Goal: Task Accomplishment & Management: Manage account settings

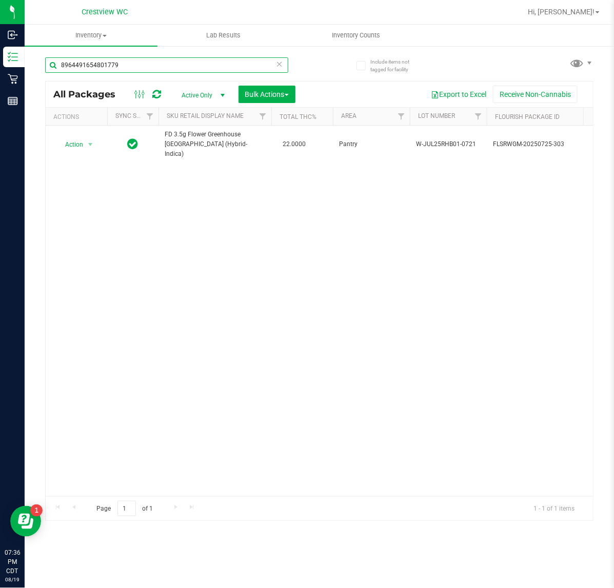
click at [172, 67] on input "8964491654801779" at bounding box center [166, 64] width 243 height 15
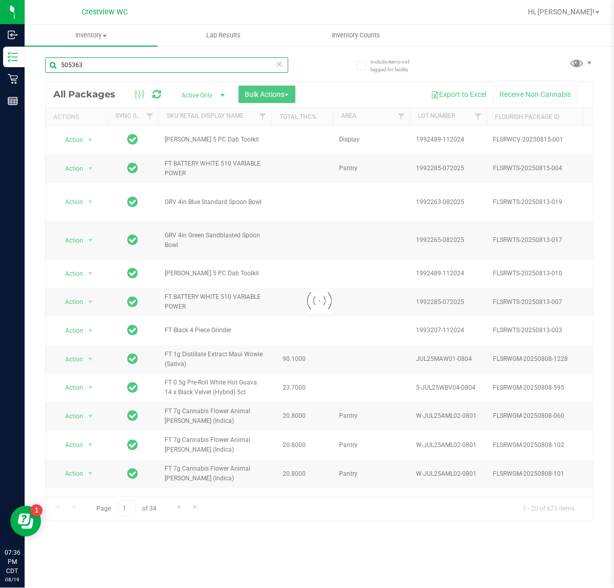
type input "505363"
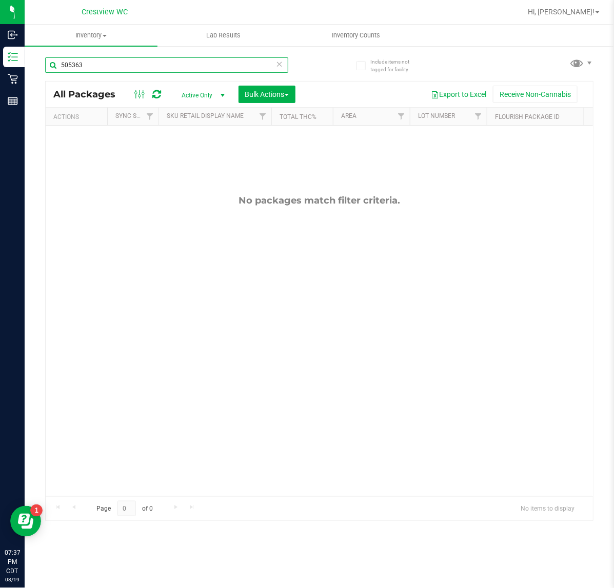
click at [136, 71] on input "505363" at bounding box center [166, 64] width 243 height 15
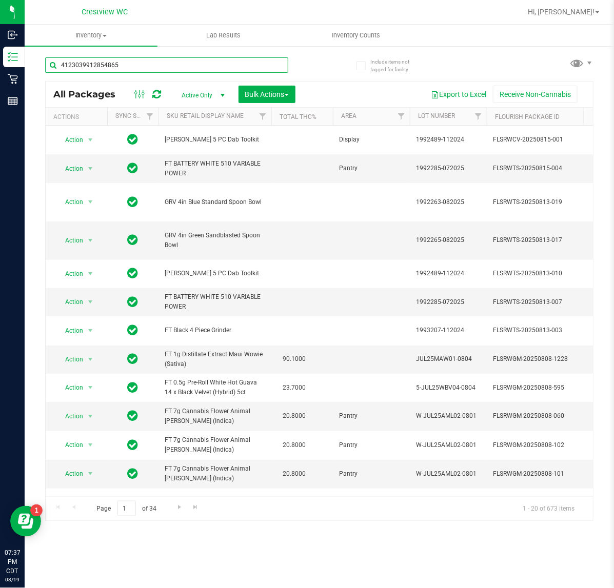
type input "4123039912854865"
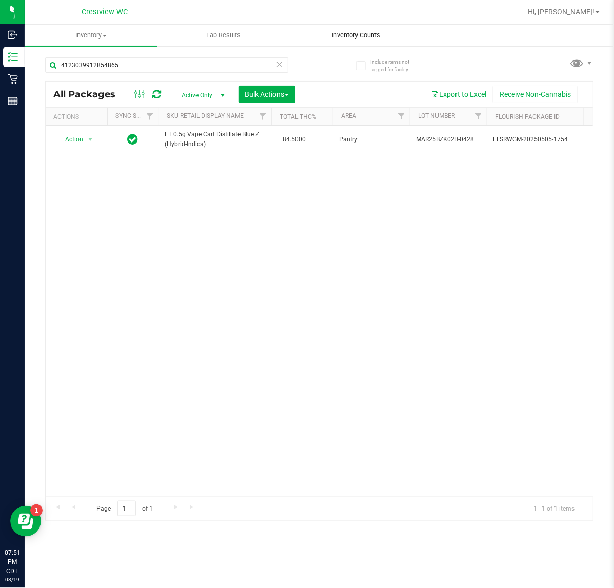
click at [355, 33] on span "Inventory Counts" at bounding box center [356, 35] width 76 height 9
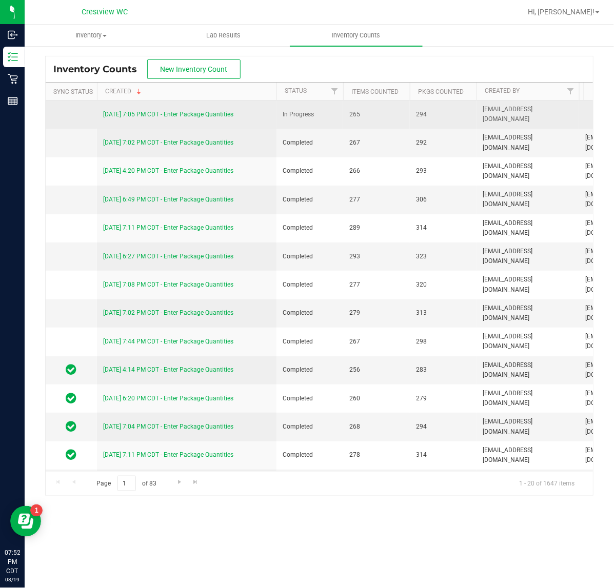
click at [212, 114] on link "[DATE] 7:05 PM CDT - Enter Package Quantities" at bounding box center [168, 114] width 130 height 7
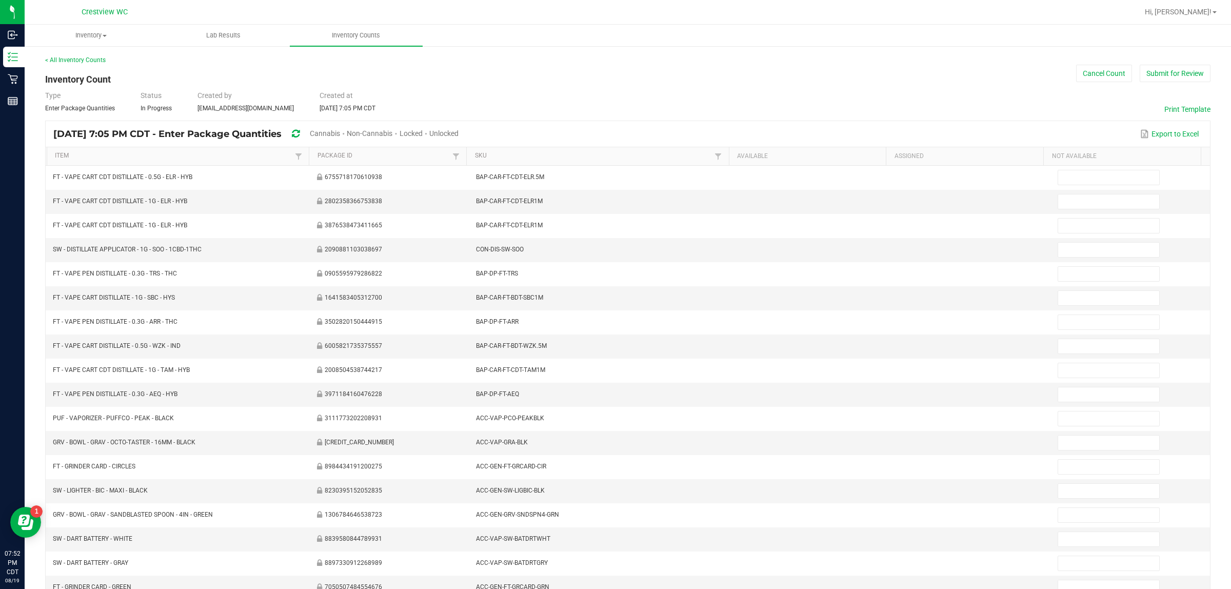
click at [340, 131] on span "Cannabis" at bounding box center [325, 133] width 30 height 8
click at [459, 131] on span "Unlocked" at bounding box center [444, 133] width 29 height 8
click at [487, 158] on link "SKU" at bounding box center [593, 156] width 237 height 8
type input "3"
type input "0"
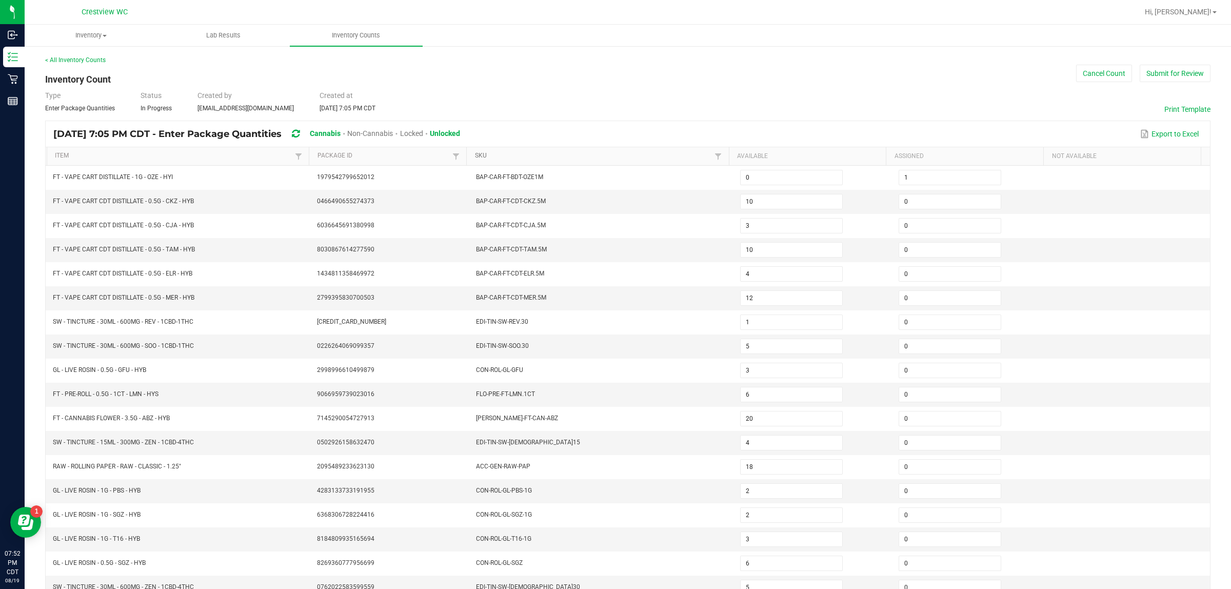
type input "3"
type input "9"
type input "21"
type input "18"
type input "25"
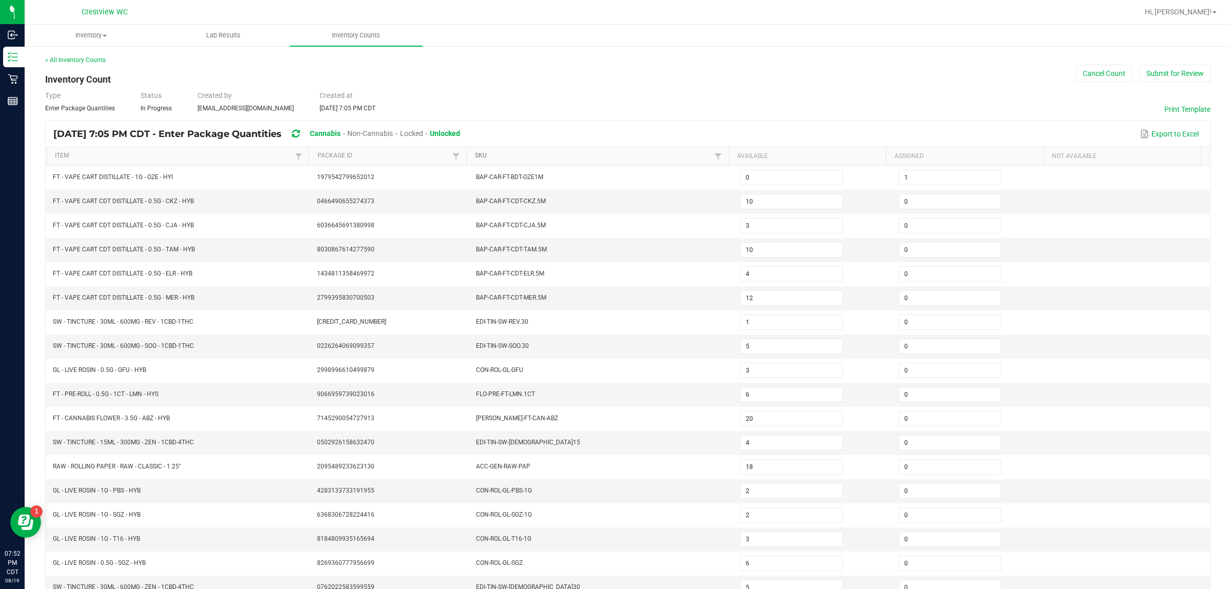
type input "18"
type input "39"
type input "10"
type input "5"
type input "3"
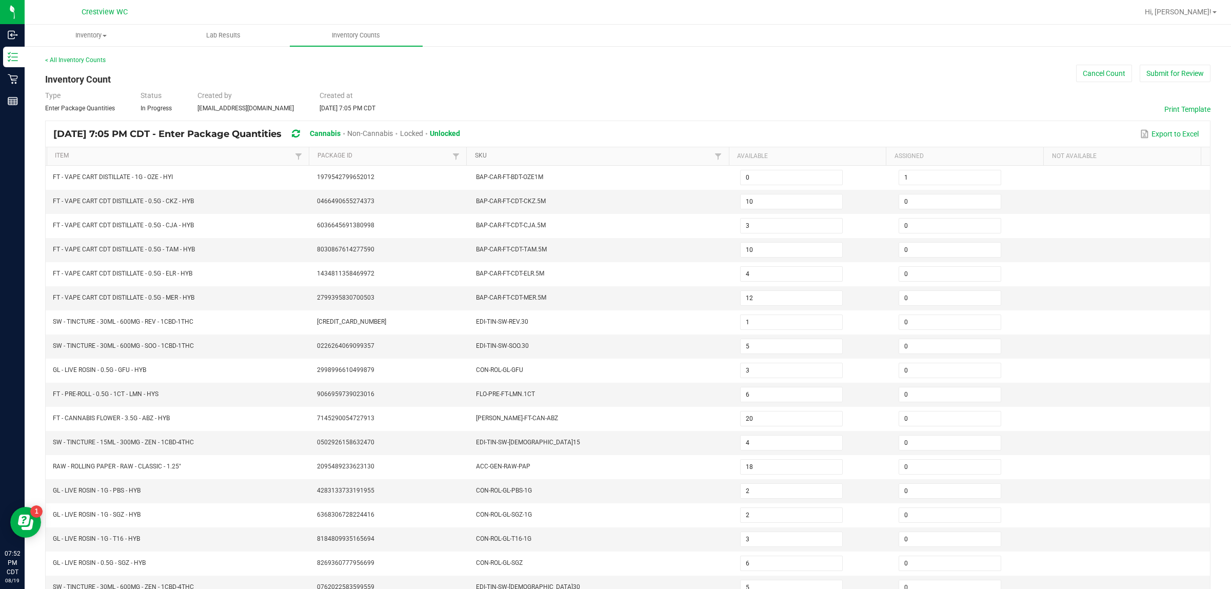
type input "4"
type input "3"
type input "17"
type input "6"
type input "13"
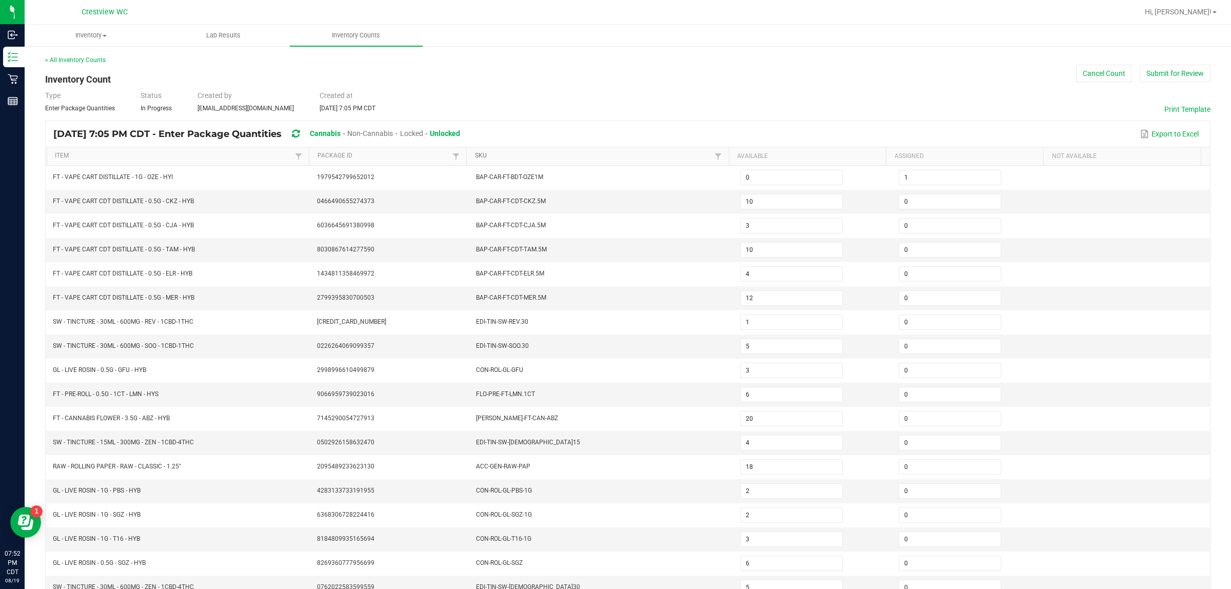
type input "10"
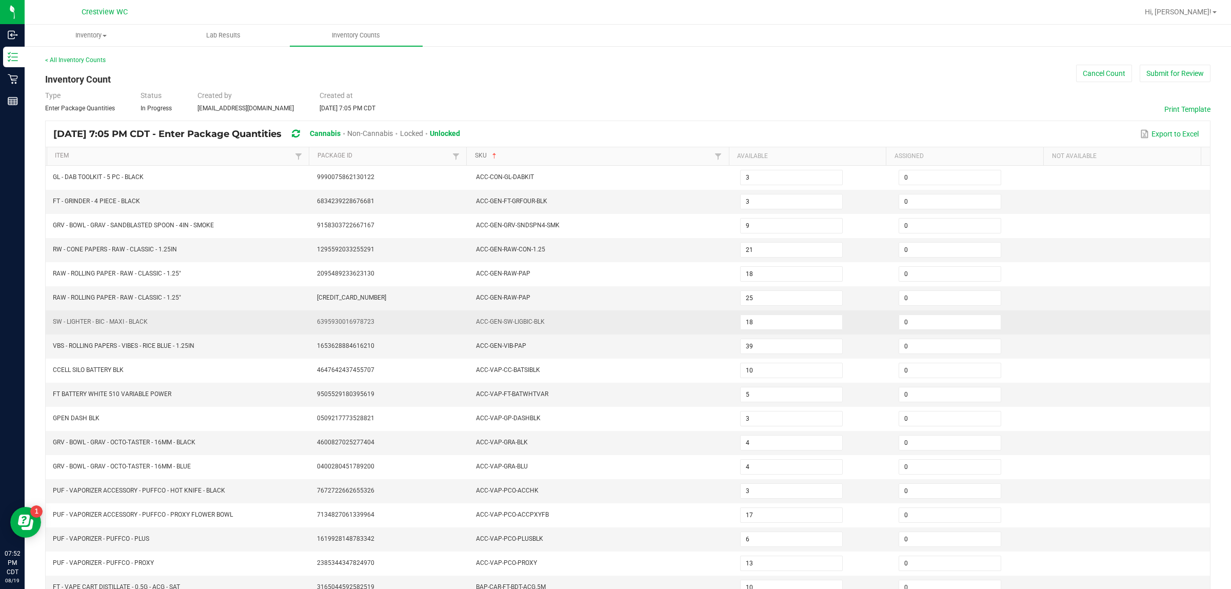
scroll to position [103, 0]
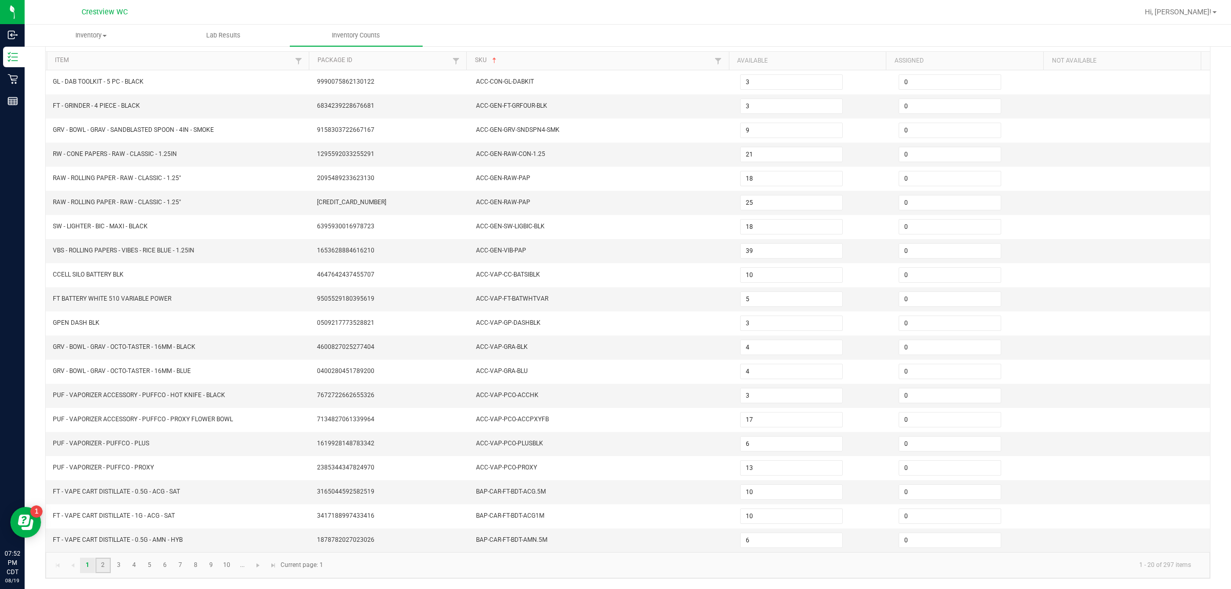
click at [108, 568] on link "2" at bounding box center [102, 564] width 15 height 15
type input "9"
type input "5"
type input "2"
type input "12"
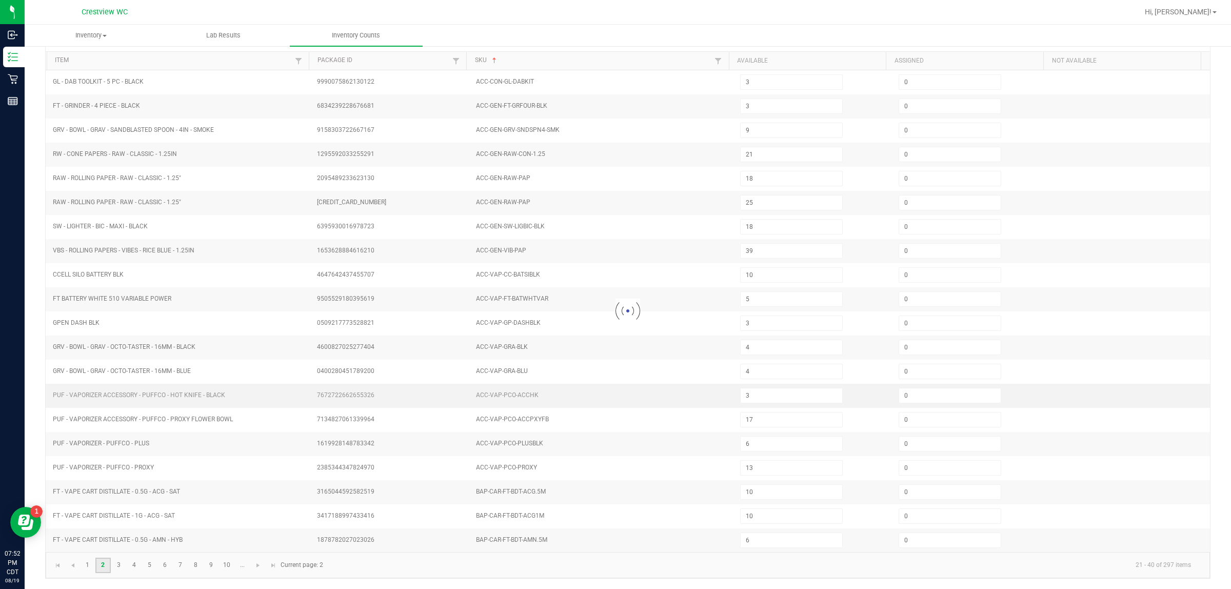
type input "12"
type input "2"
type input "11"
type input "8"
type input "4"
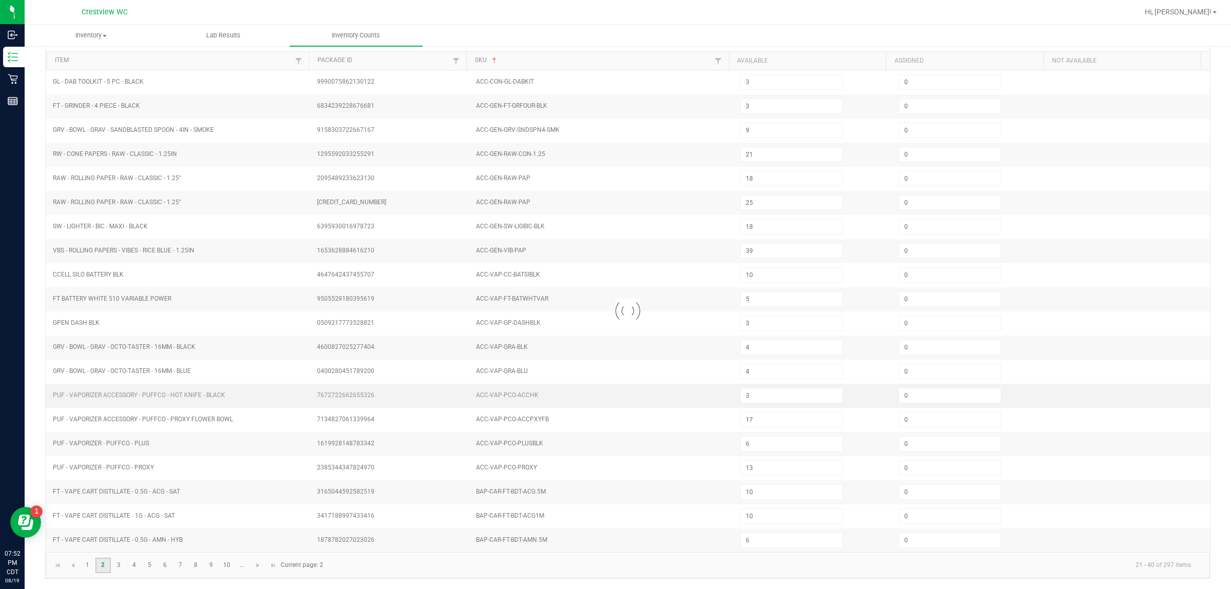
type input "5"
type input "9"
type input "10"
type input "0"
type input "1"
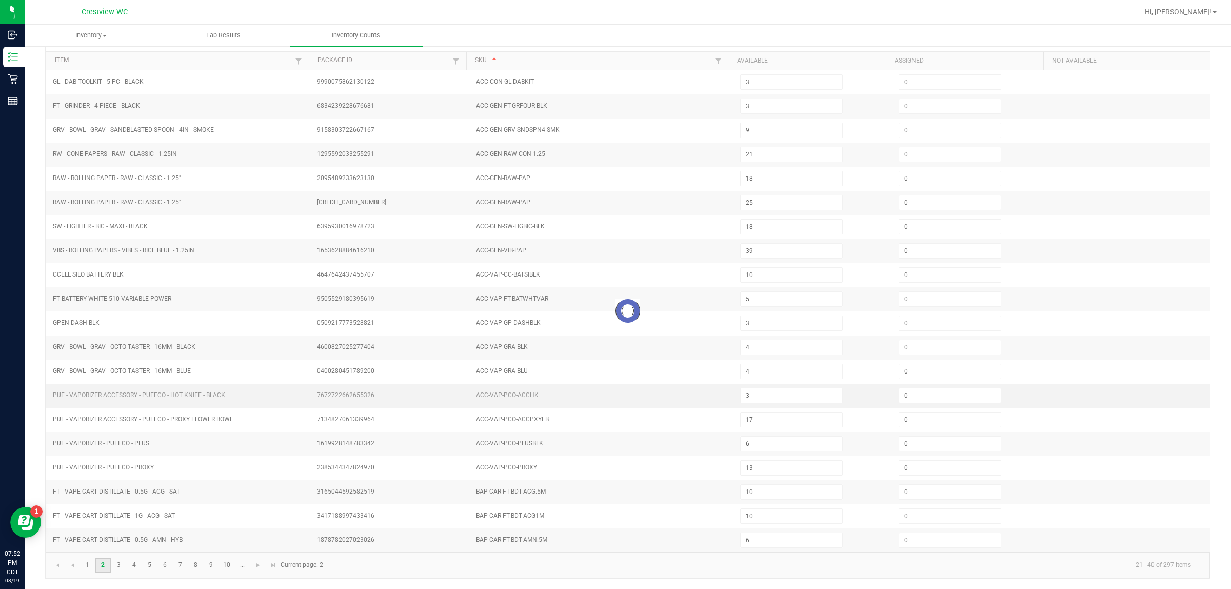
type input "1"
type input "6"
type input "11"
type input "4"
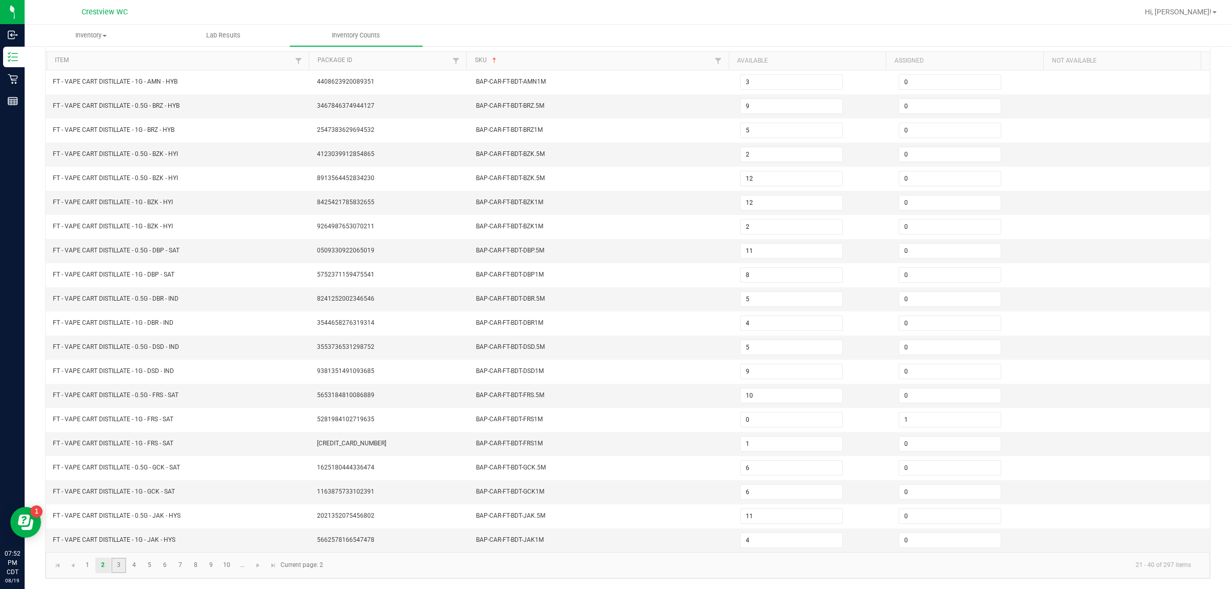
click at [122, 568] on link "3" at bounding box center [118, 564] width 15 height 15
type input "12"
type input "1"
type input "12"
type input "4"
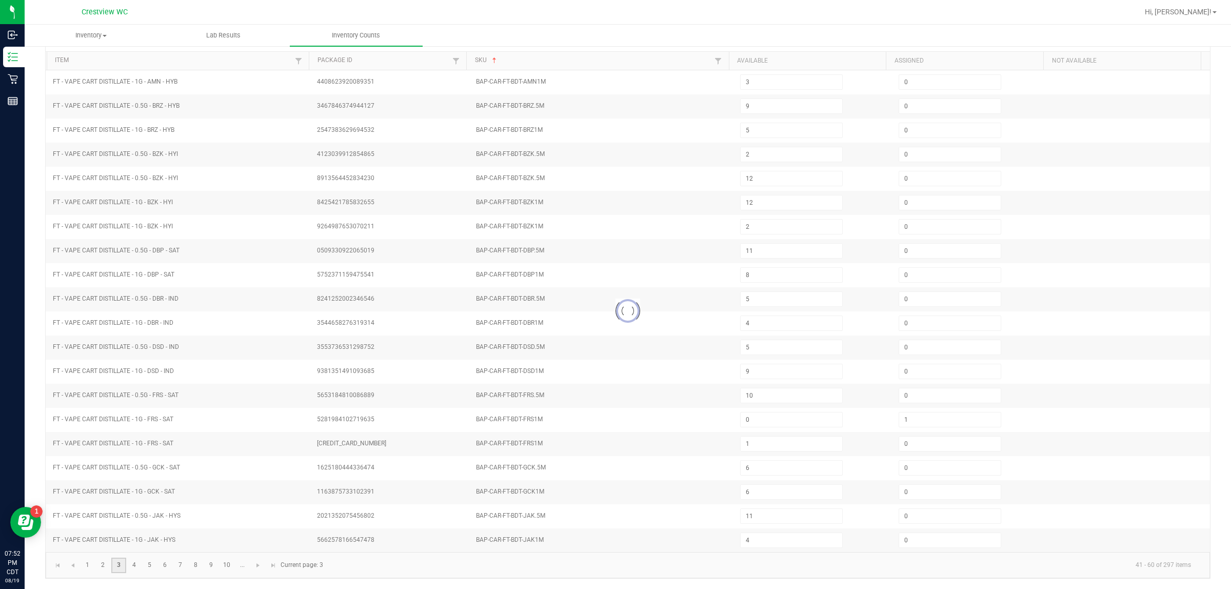
type input "6"
type input "3"
type input "0"
type input "1"
type input "4"
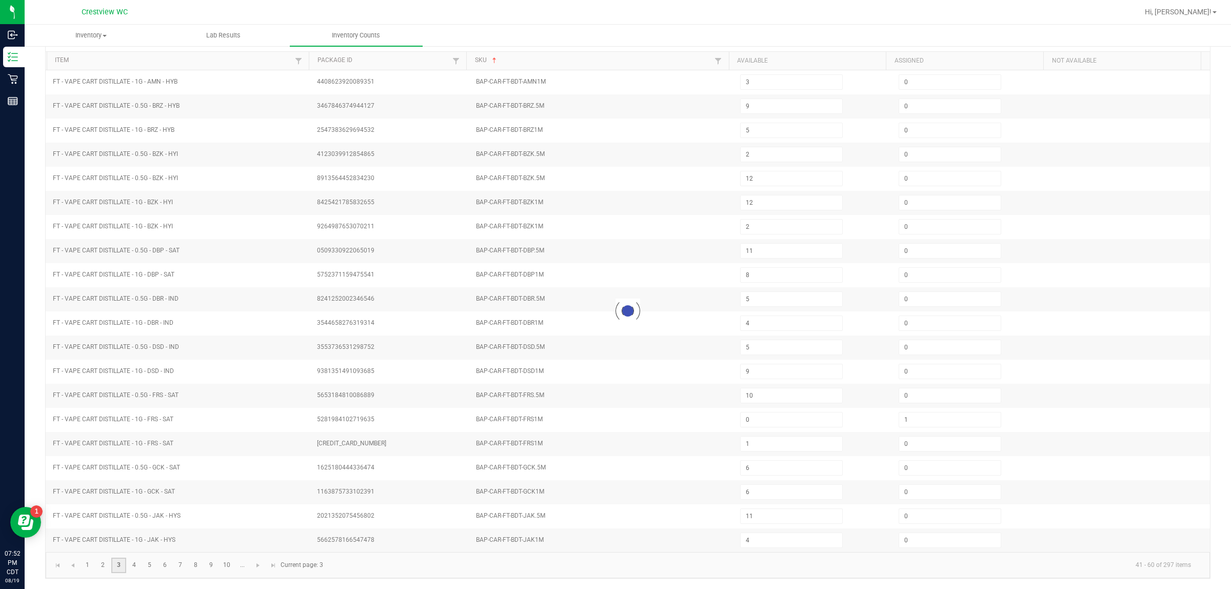
type input "6"
type input "3"
type input "0"
type input "1"
type input "10"
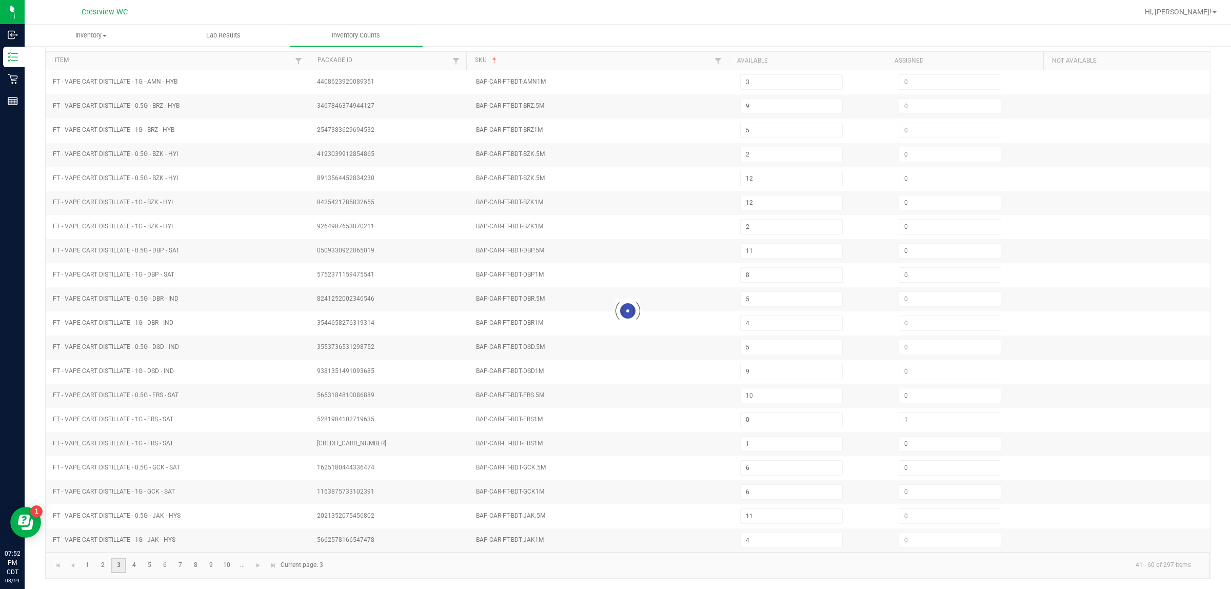
type input "11"
type input "9"
type input "0"
type input "6"
type input "0"
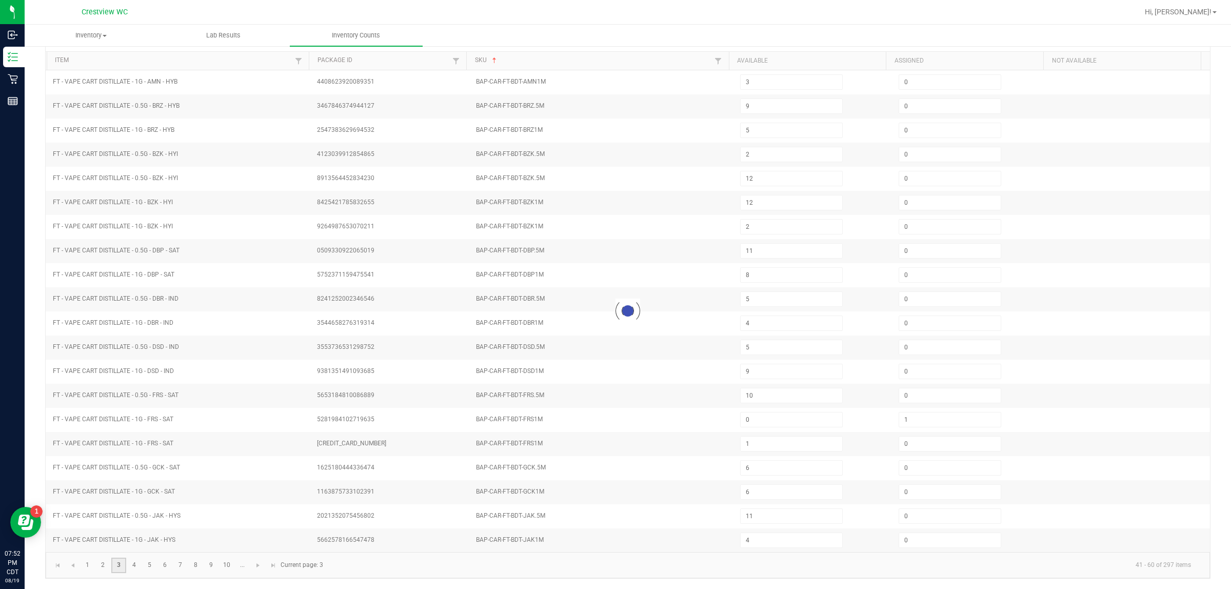
type input "1"
type input "3"
type input "6"
type input "9"
click at [133, 572] on link "4" at bounding box center [134, 564] width 15 height 15
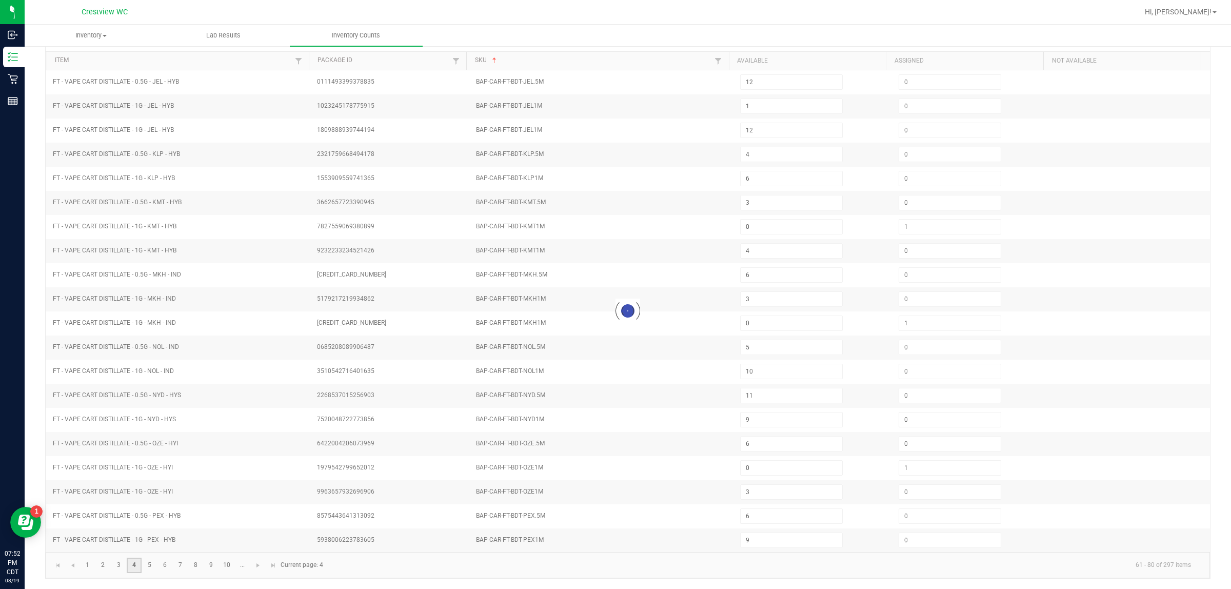
type input "2"
type input "0"
type input "1"
type input "5"
type input "4"
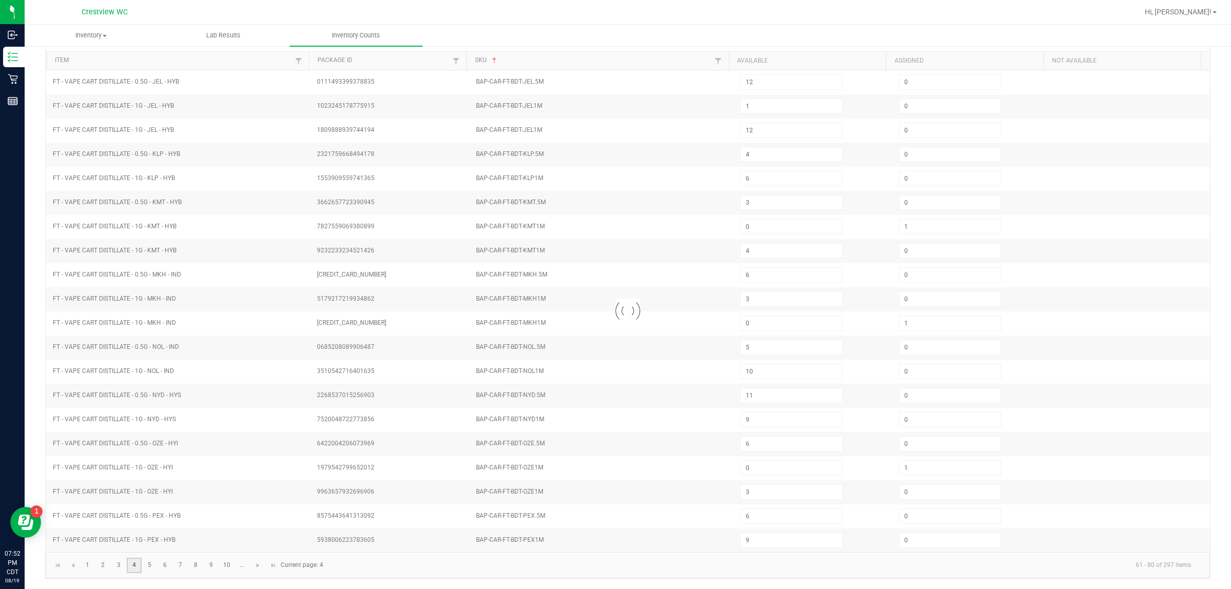
type input "7"
type input "10"
type input "0"
type input "11"
type input "7"
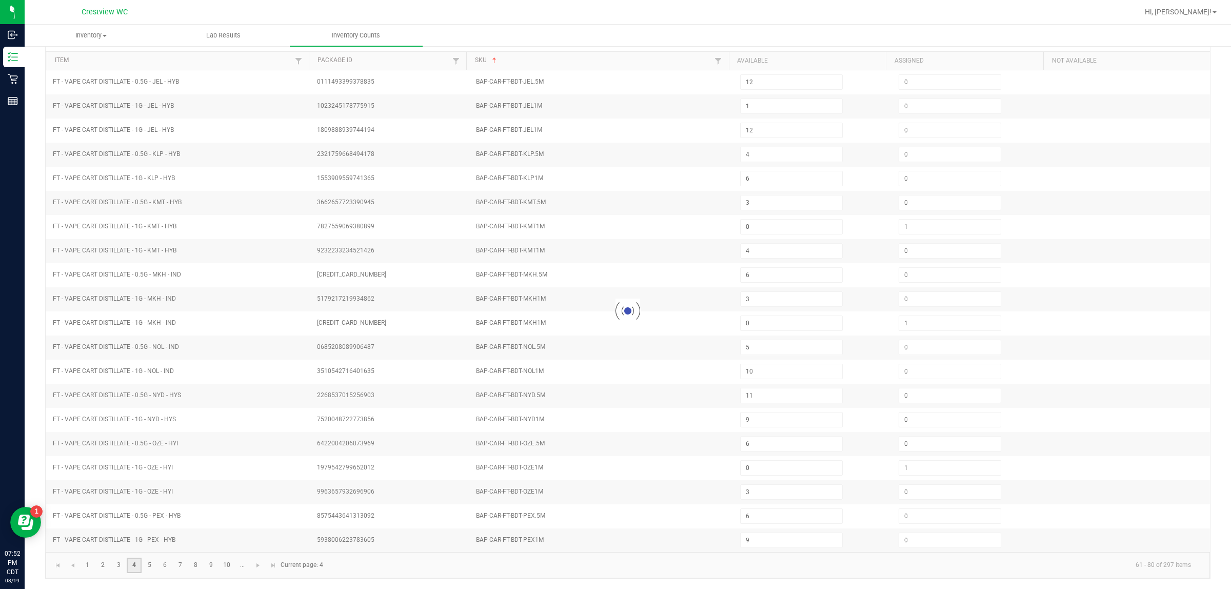
type input "4"
type input "0"
type input "3"
type input "4"
type input "7"
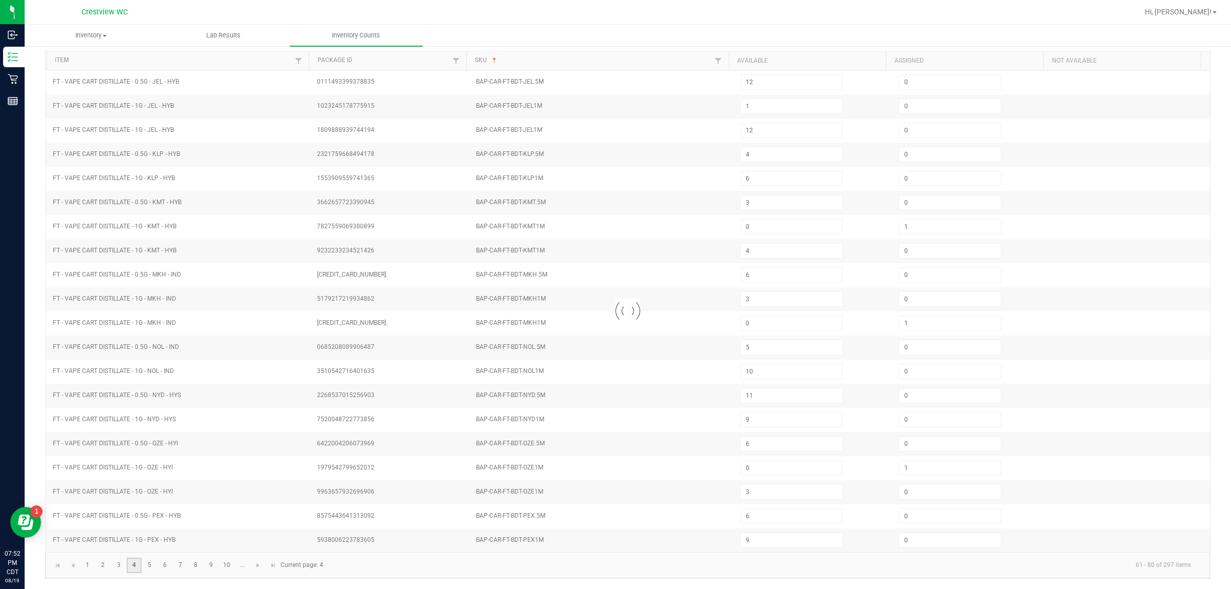
type input "1"
type input "12"
type input "7"
type input "0"
type input "5"
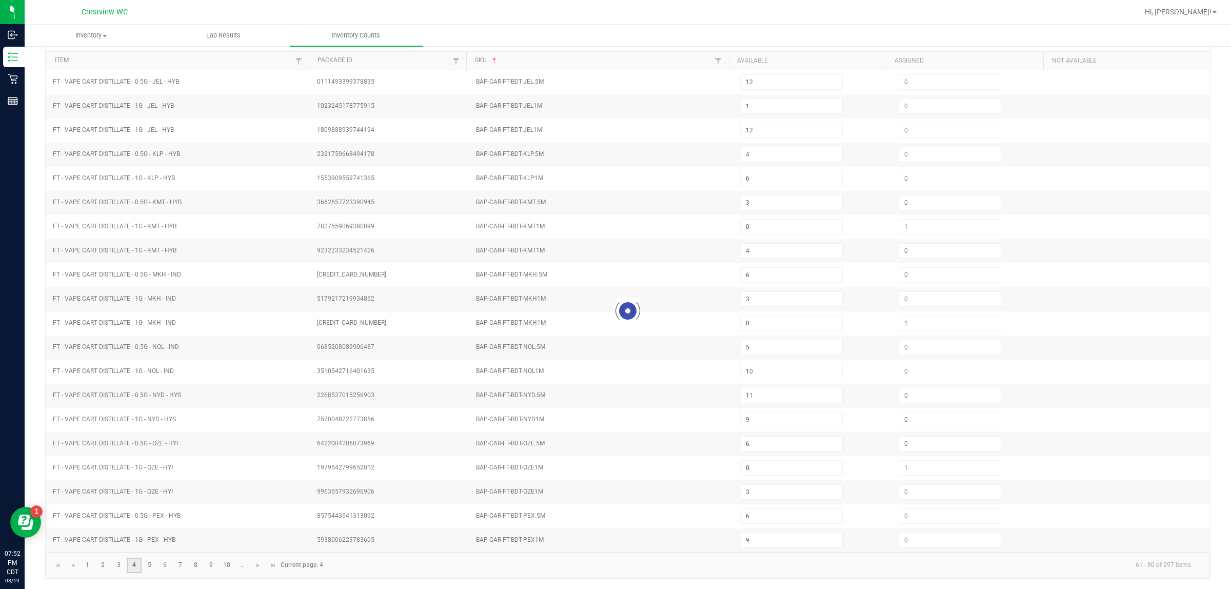
type input "1"
type input "12"
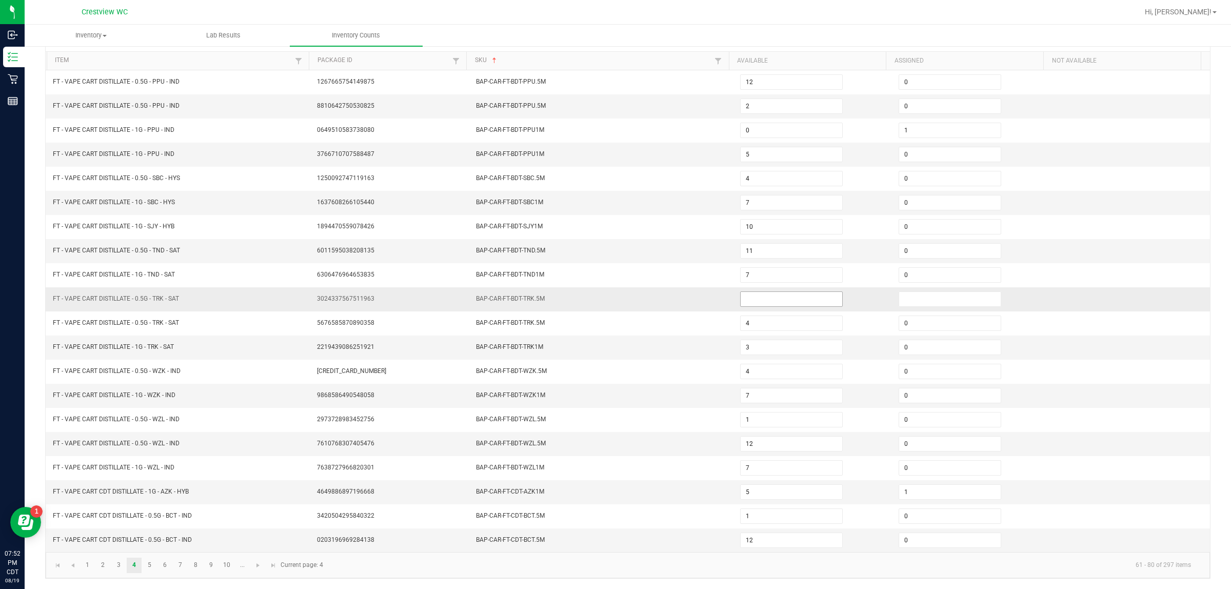
click at [613, 298] on input at bounding box center [792, 299] width 102 height 14
type input "0"
click at [144, 562] on link "5" at bounding box center [149, 564] width 15 height 15
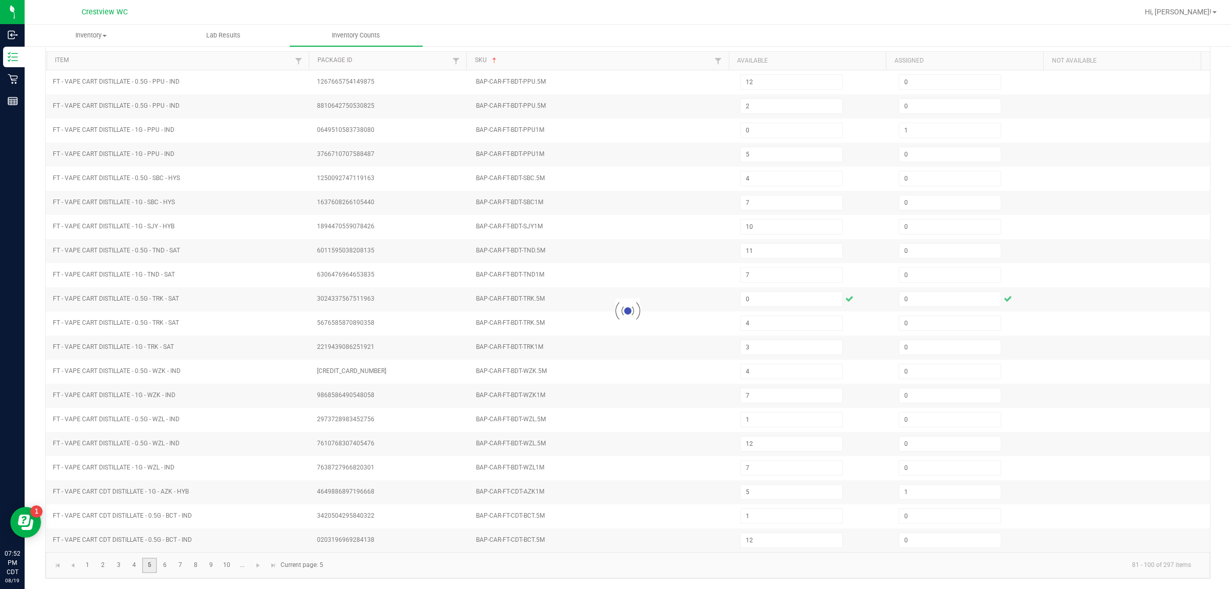
type input "0"
type input "1"
type input "8"
type input "2"
type input "0"
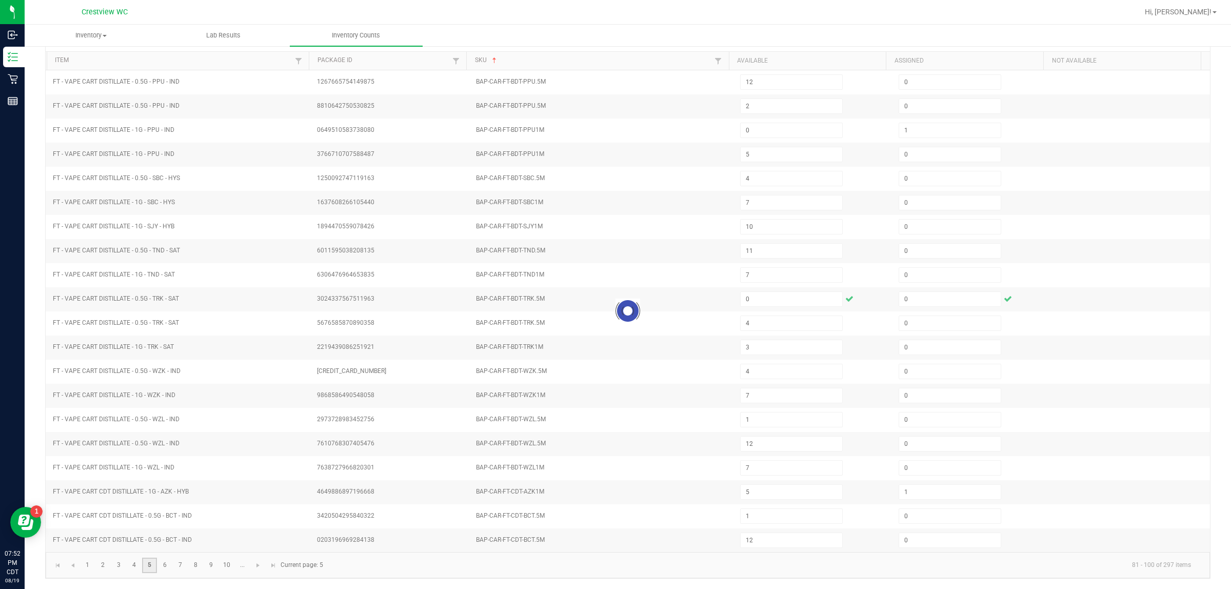
type input "3"
type input "0"
type input "1"
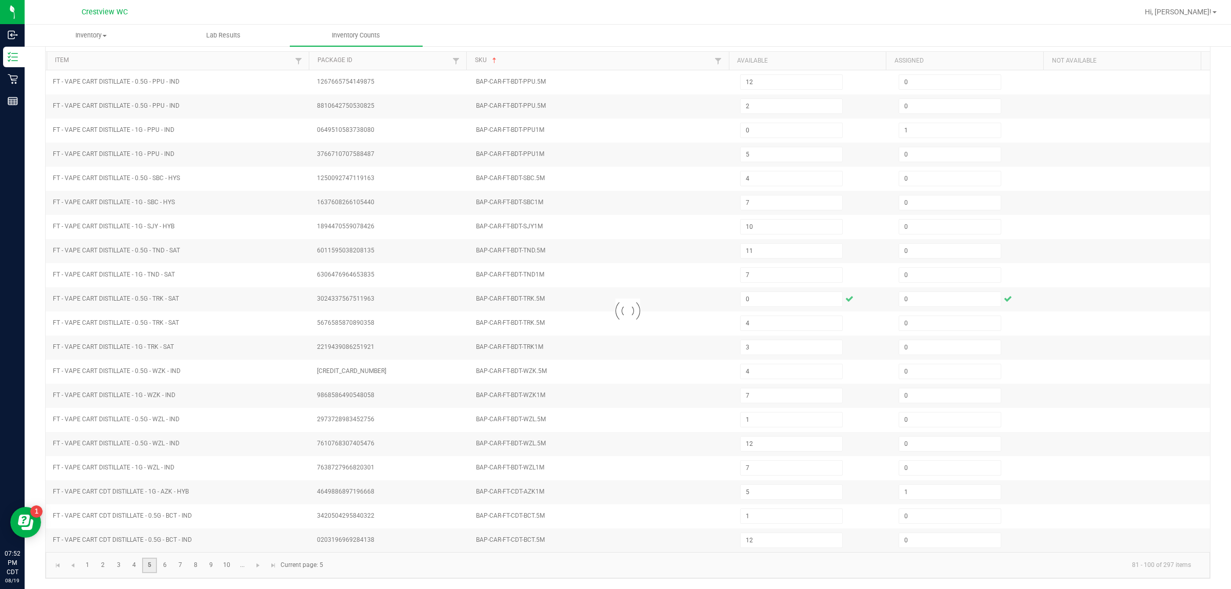
type input "10"
type input "12"
type input "5"
type input "6"
type input "7"
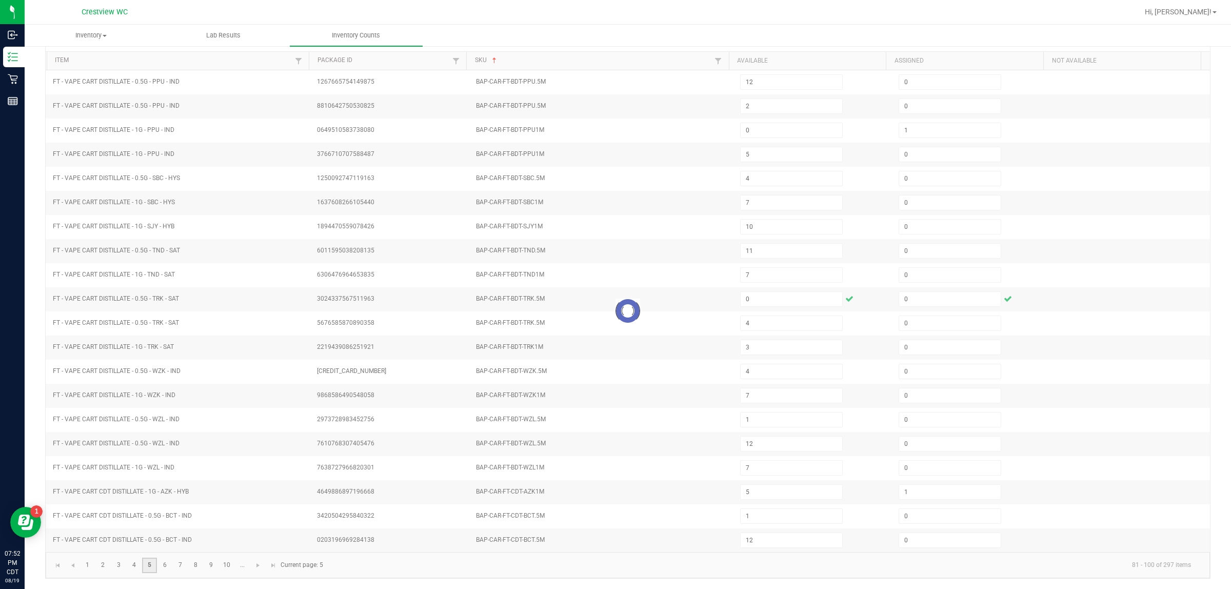
type input "8"
type input "4"
type input "3"
type input "11"
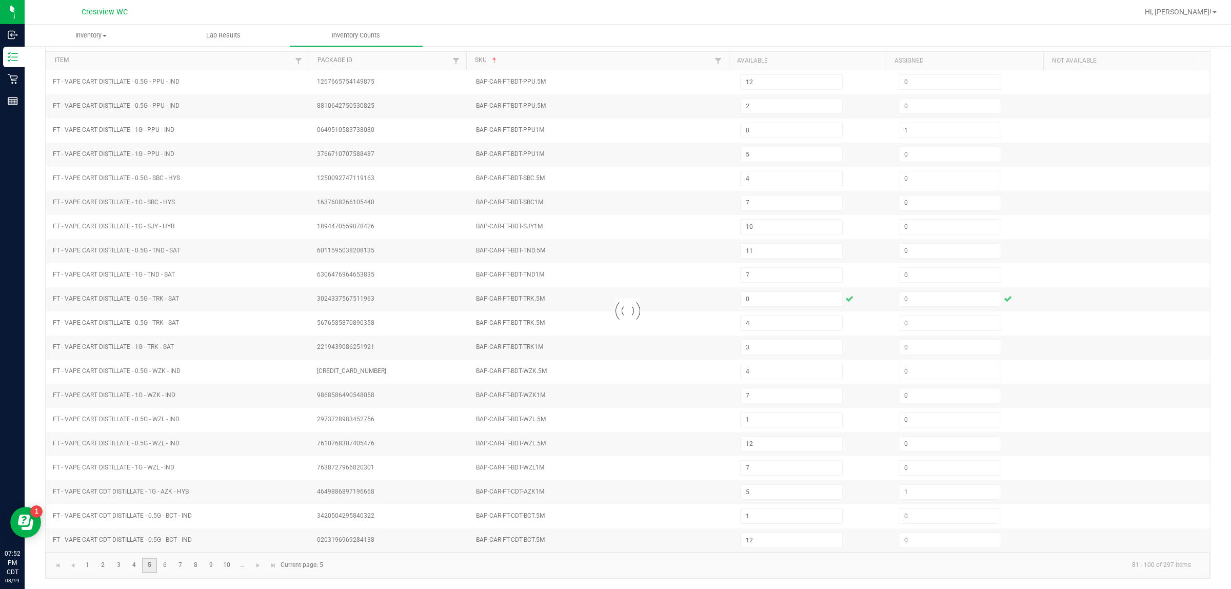
type input "0"
click at [165, 562] on link "6" at bounding box center [164, 564] width 15 height 15
type input "3"
type input "0"
type input "12"
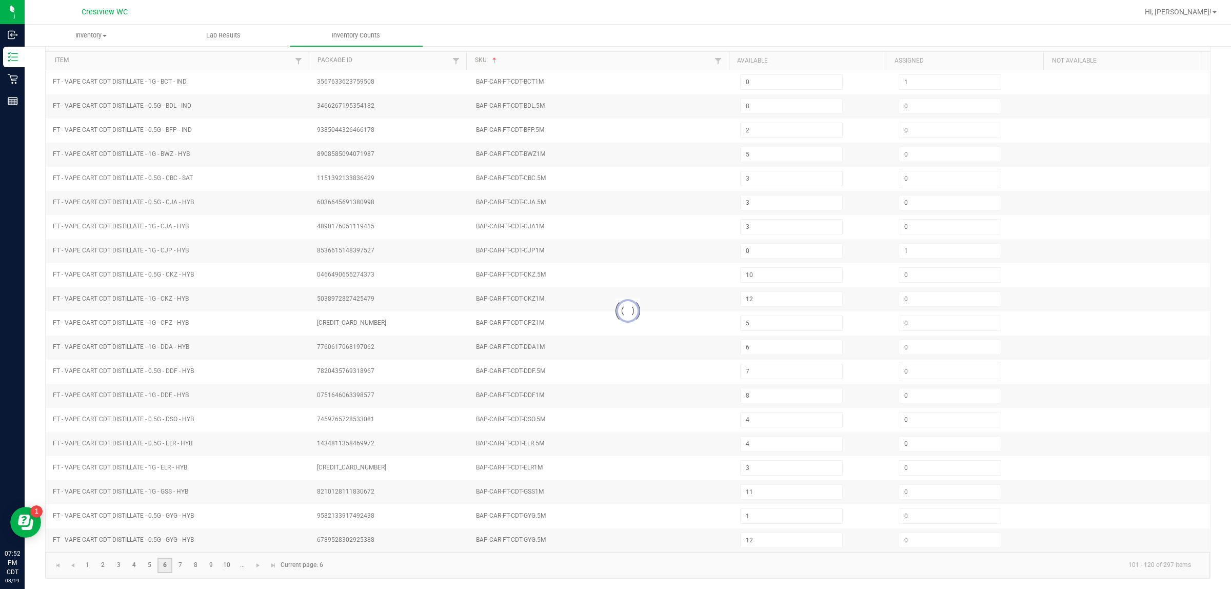
type input "1"
type input "12"
type input "8"
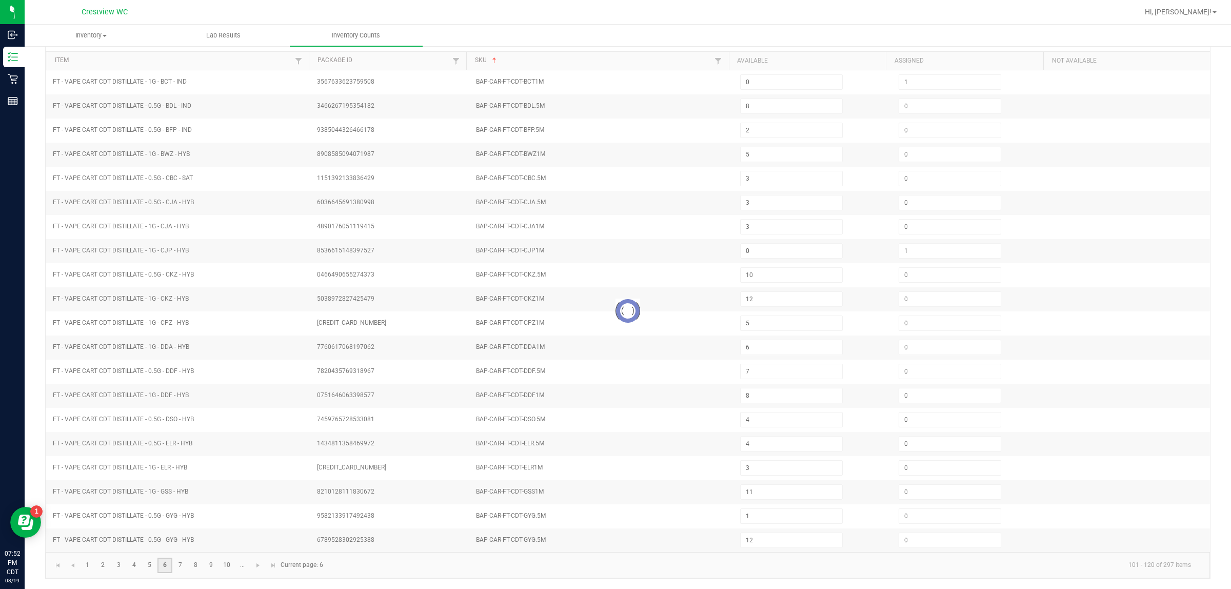
type input "2"
type input "0"
type input "1"
type input "6"
type input "4"
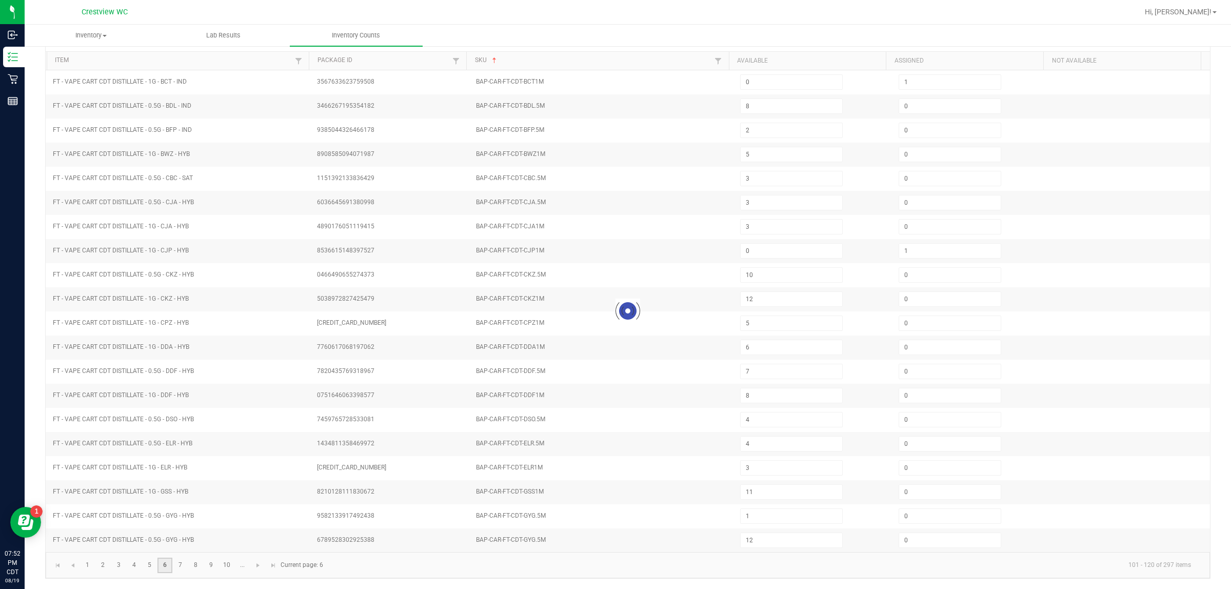
type input "10"
type input "7"
type input "8"
type input "4"
type input "5"
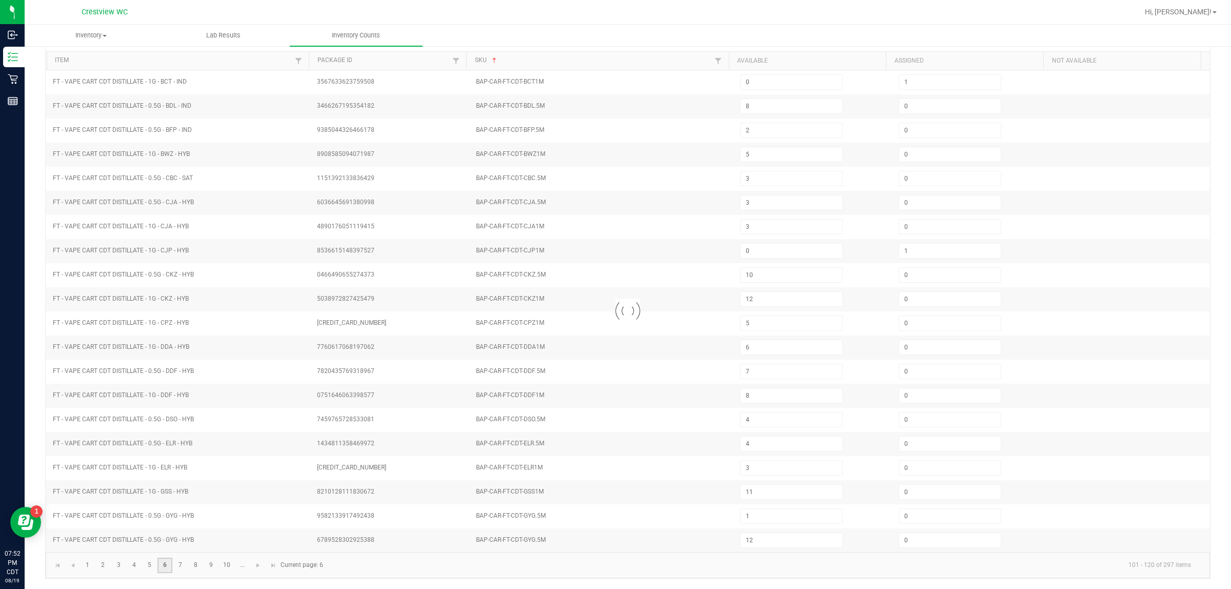
type input "8"
click at [183, 562] on link "7" at bounding box center [180, 564] width 15 height 15
type input "8"
type input "4"
type input "5"
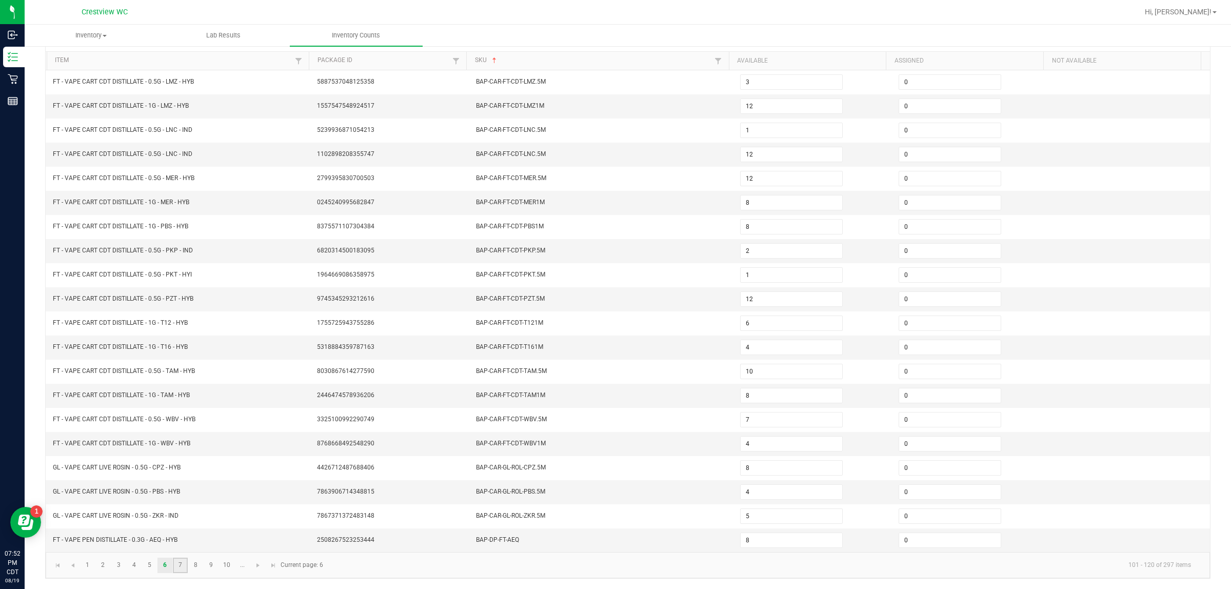
type input "1"
type input "20"
type input "18"
type input "19"
type input "13"
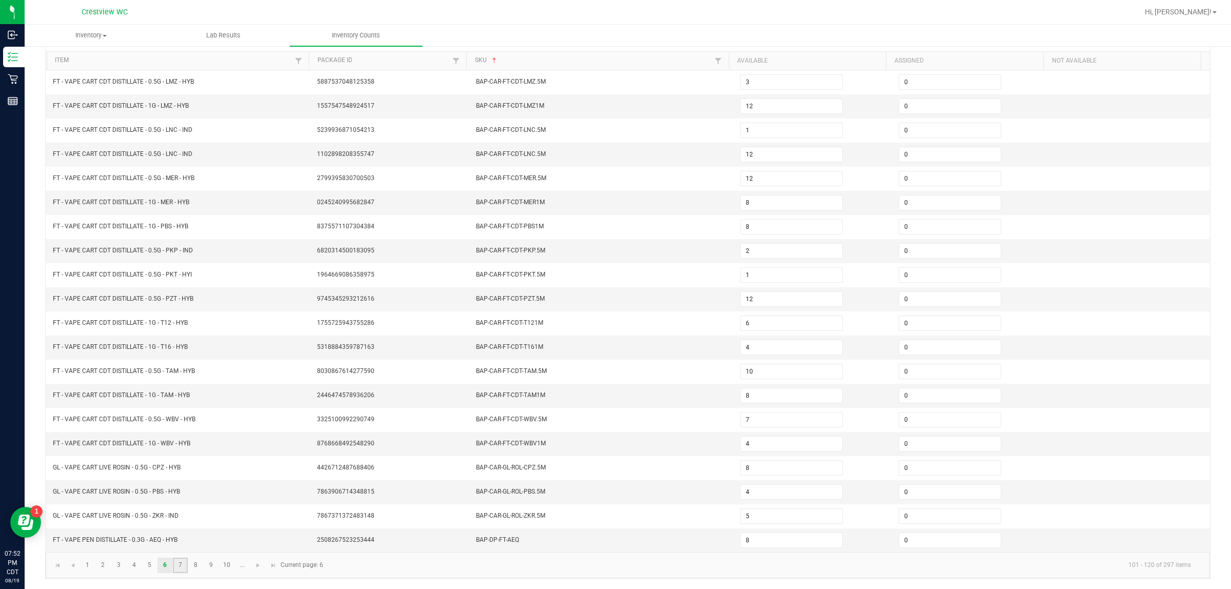
type input "11"
type input "5"
type input "12"
type input "3"
type input "8"
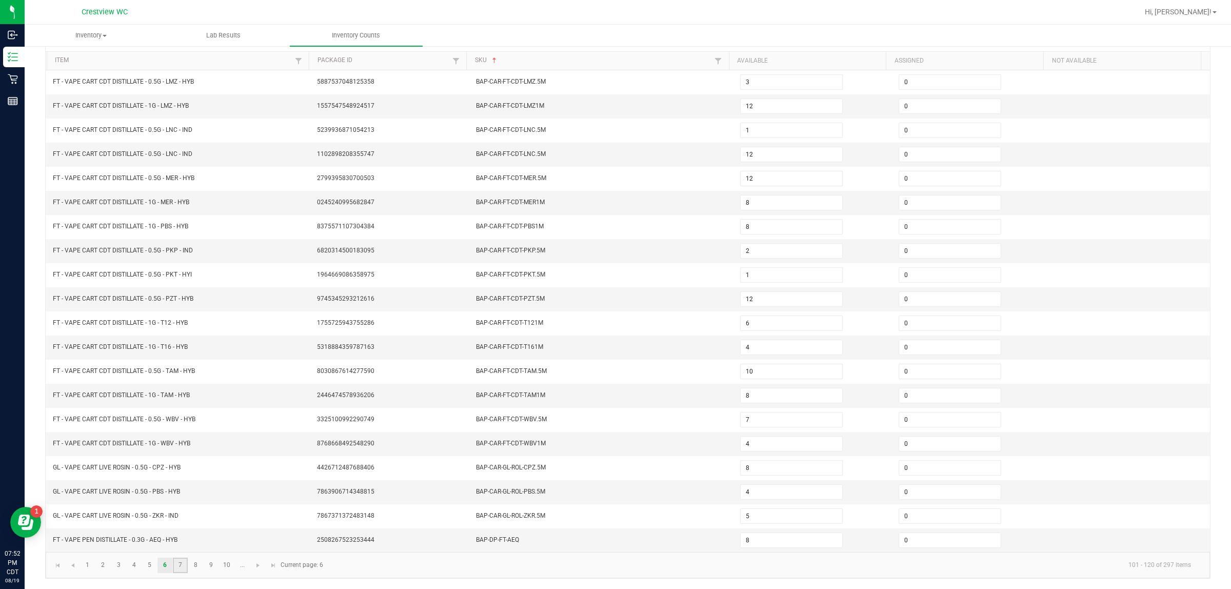
type input "4"
type input "1"
type input "12"
type input "11"
type input "6"
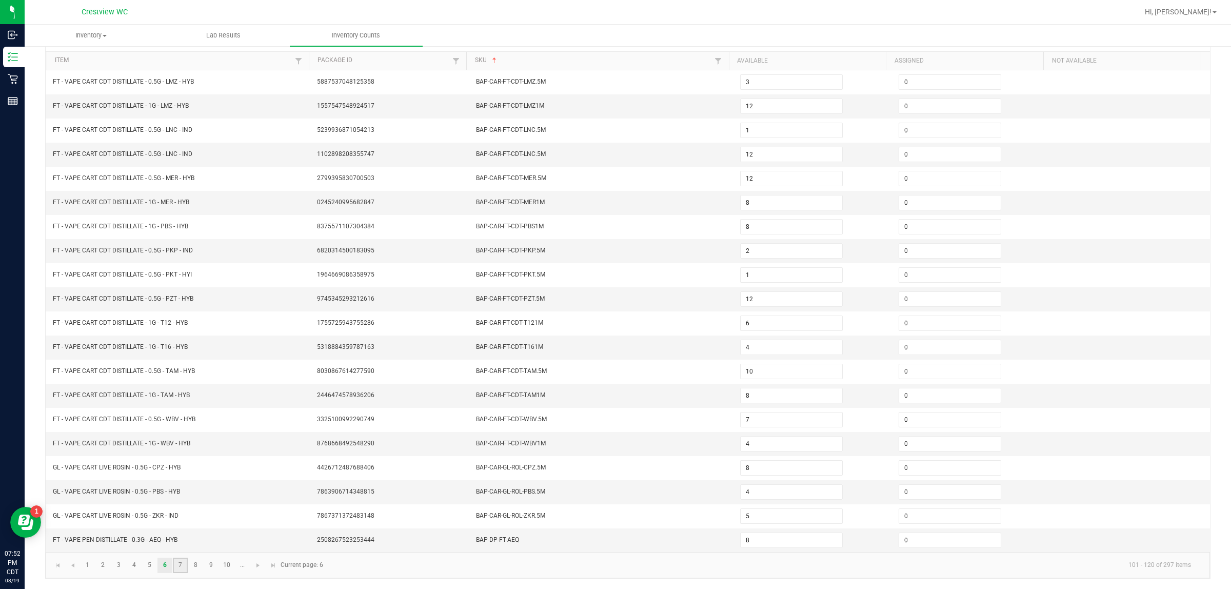
type input "2"
type input "3"
click at [193, 570] on link "8" at bounding box center [195, 564] width 15 height 15
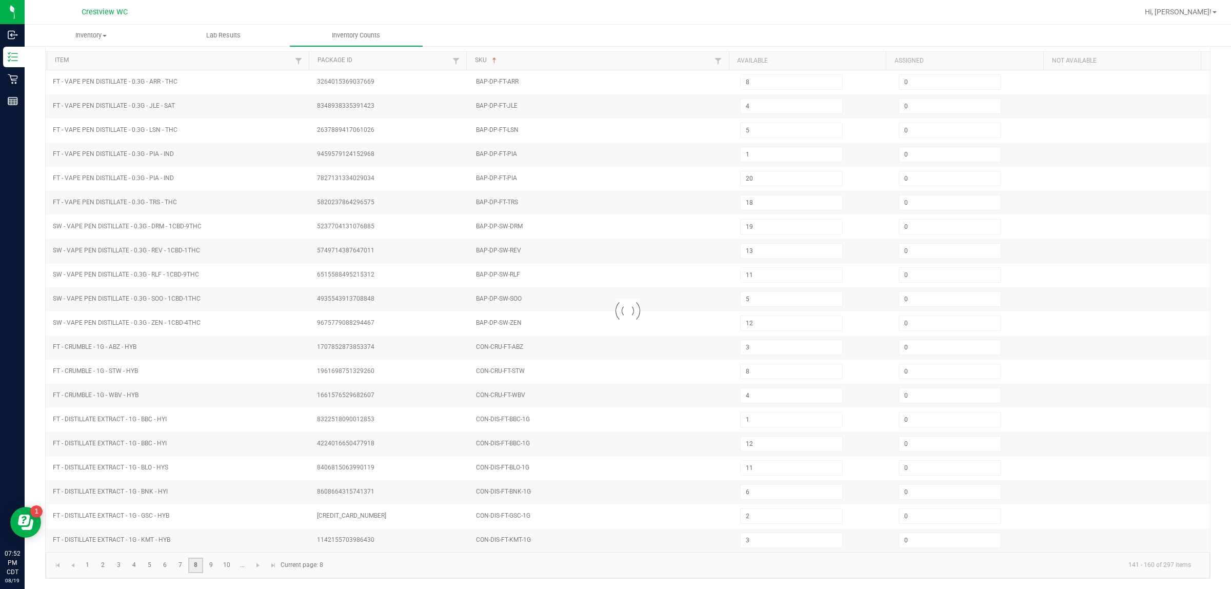
type input "4"
type input "2"
type input "12"
type input "7"
type input "8"
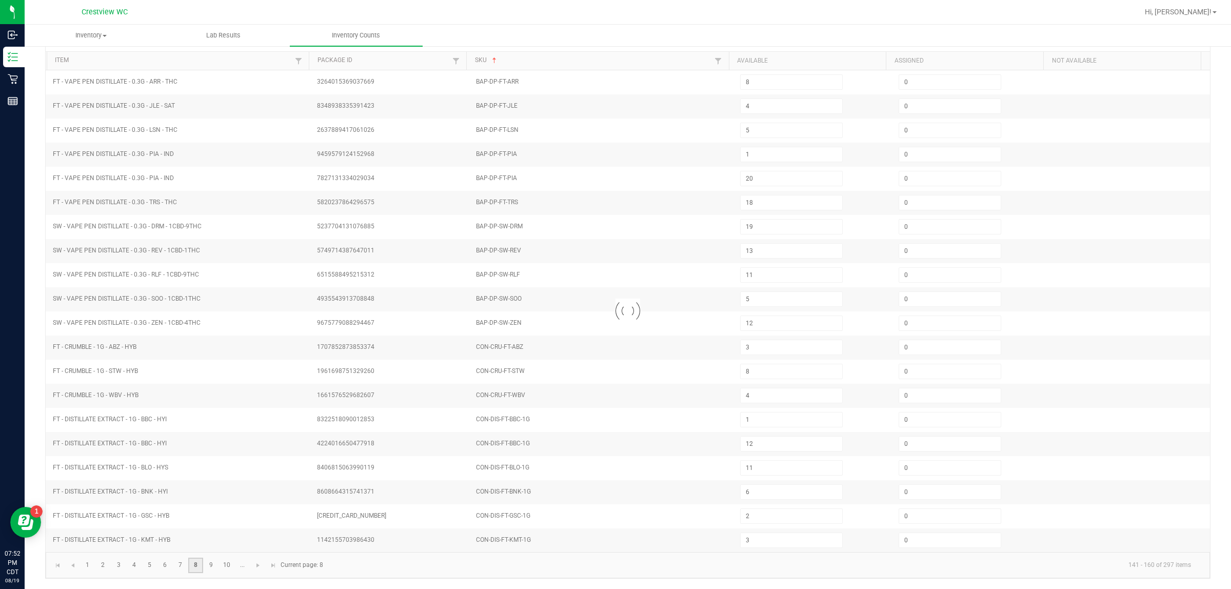
type input "5"
type input "4"
type input "8"
type input "5"
type input "7"
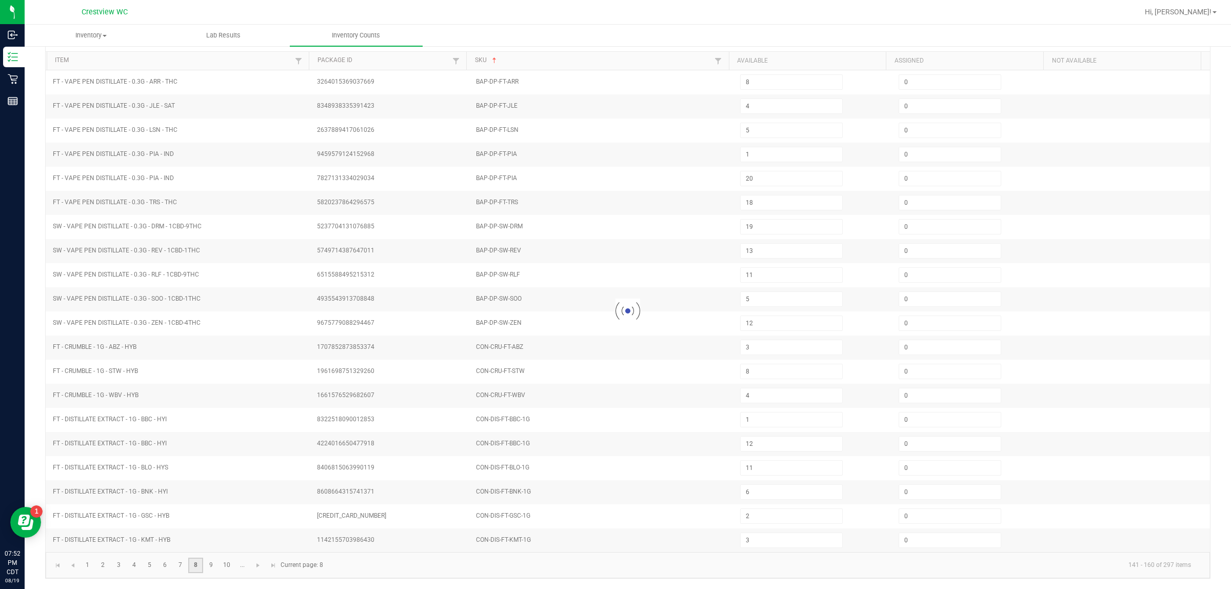
type input "6"
type input "2"
type input "3"
type input "6"
type input "1"
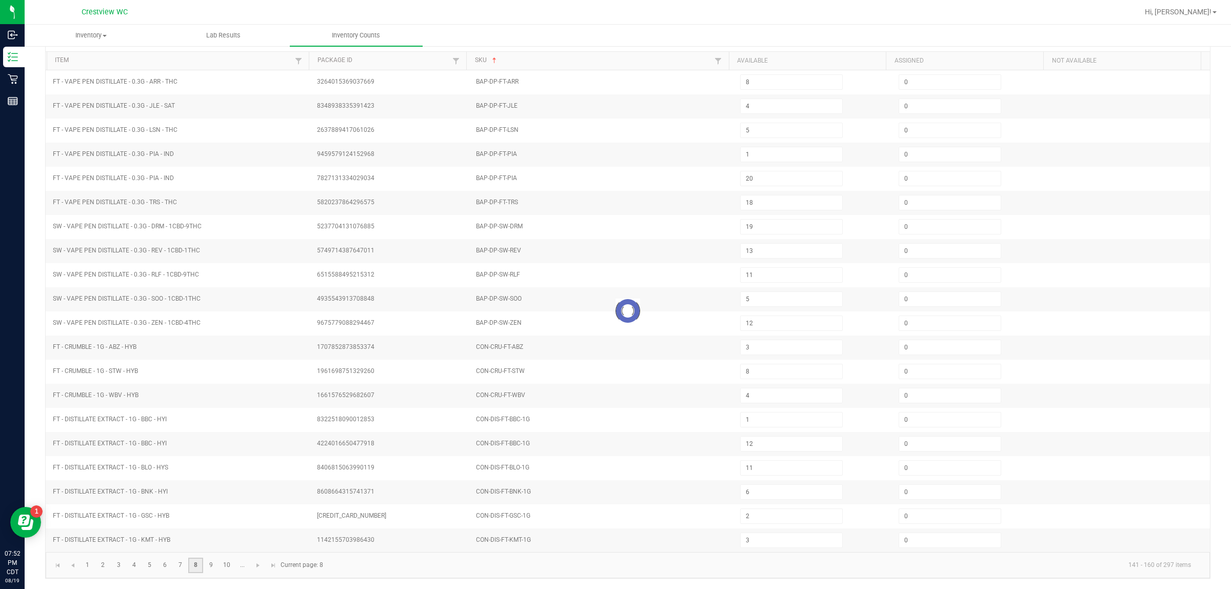
type input "8"
type input "6"
type input "4"
click at [210, 564] on link "9" at bounding box center [211, 564] width 15 height 15
type input "2"
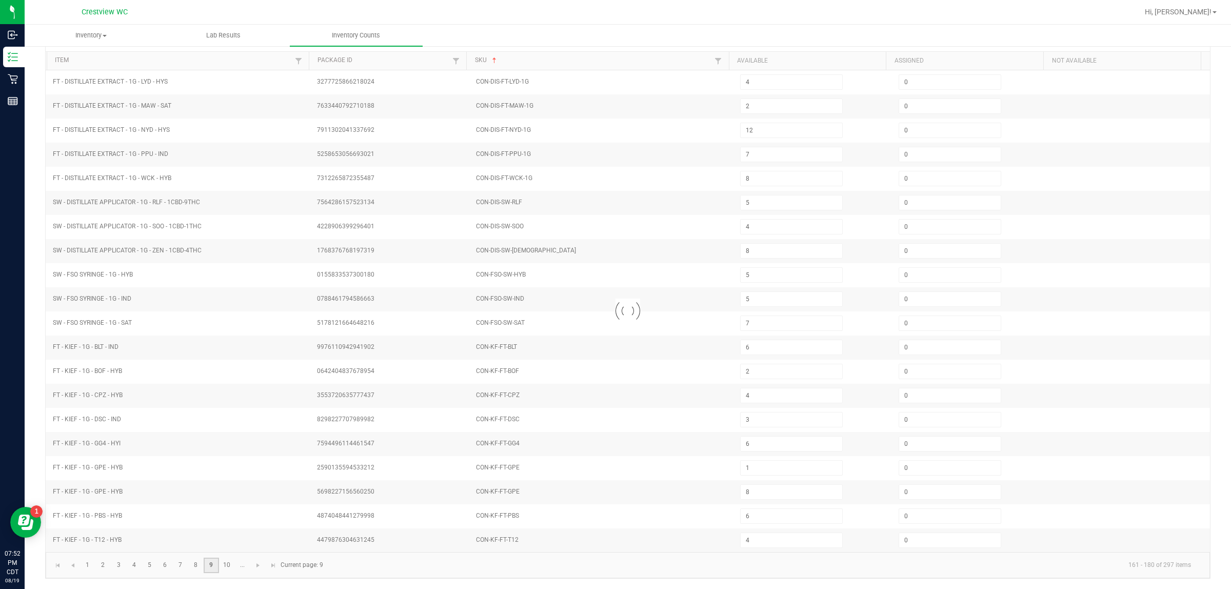
type input "3"
type input "8"
type input "3"
type input "2"
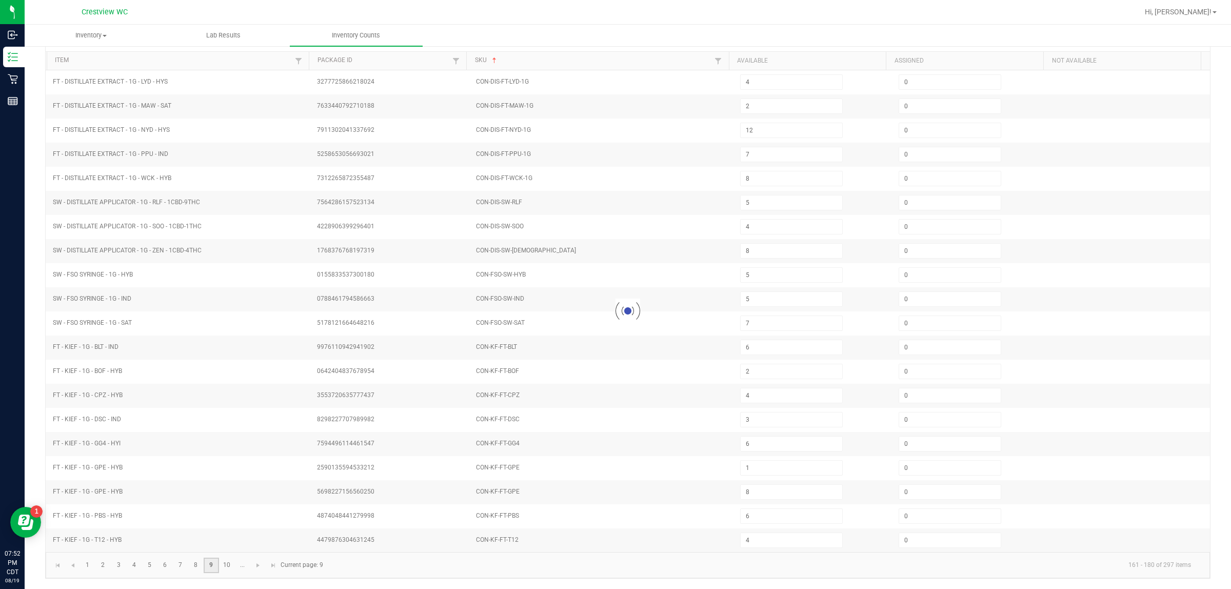
type input "3"
type input "2"
type input "6"
type input "2"
type input "8"
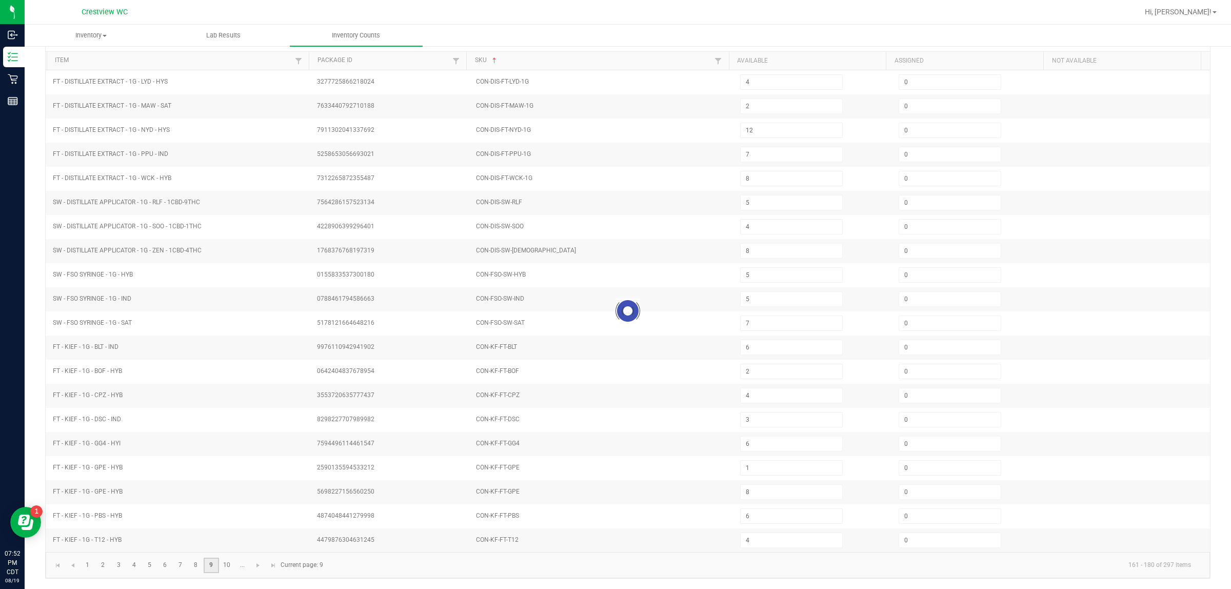
type input "8"
type input "1"
type input "3"
type input "8"
type input "5"
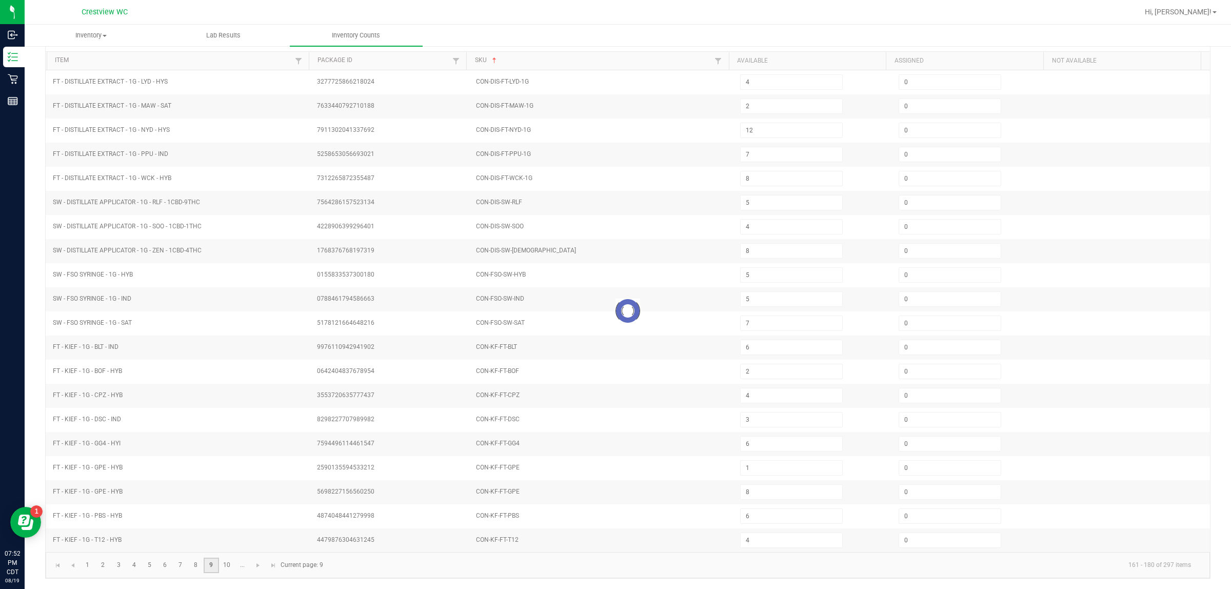
type input "7"
type input "2"
type input "7"
click at [221, 562] on link "10" at bounding box center [227, 564] width 15 height 15
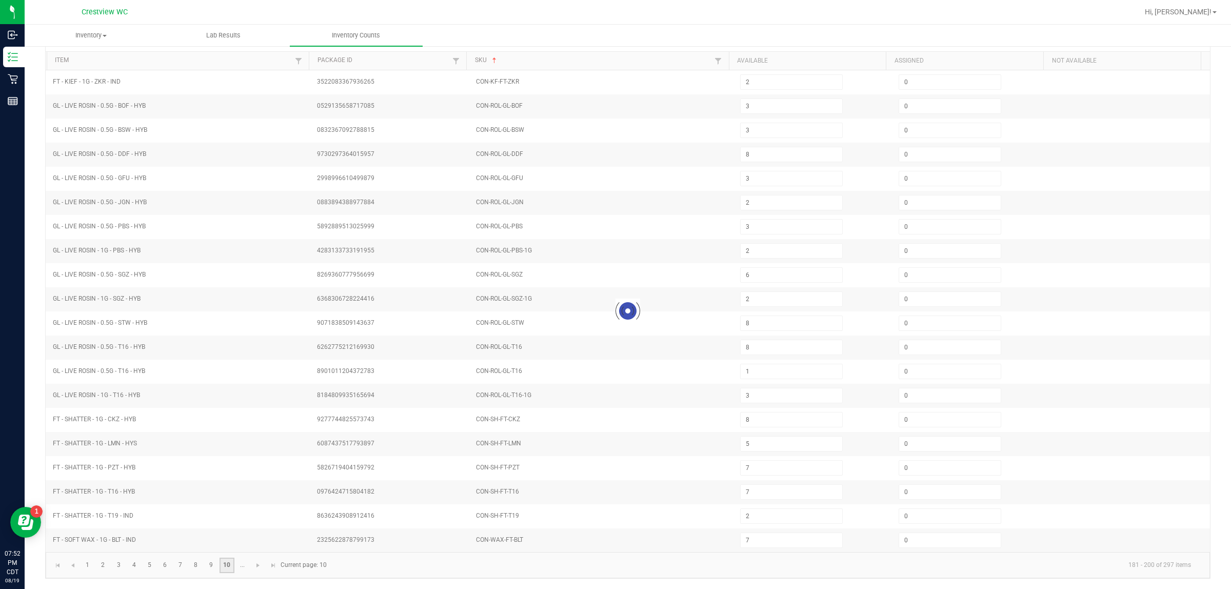
type input "1"
type input "8"
type input "1"
type input "3"
type input "6"
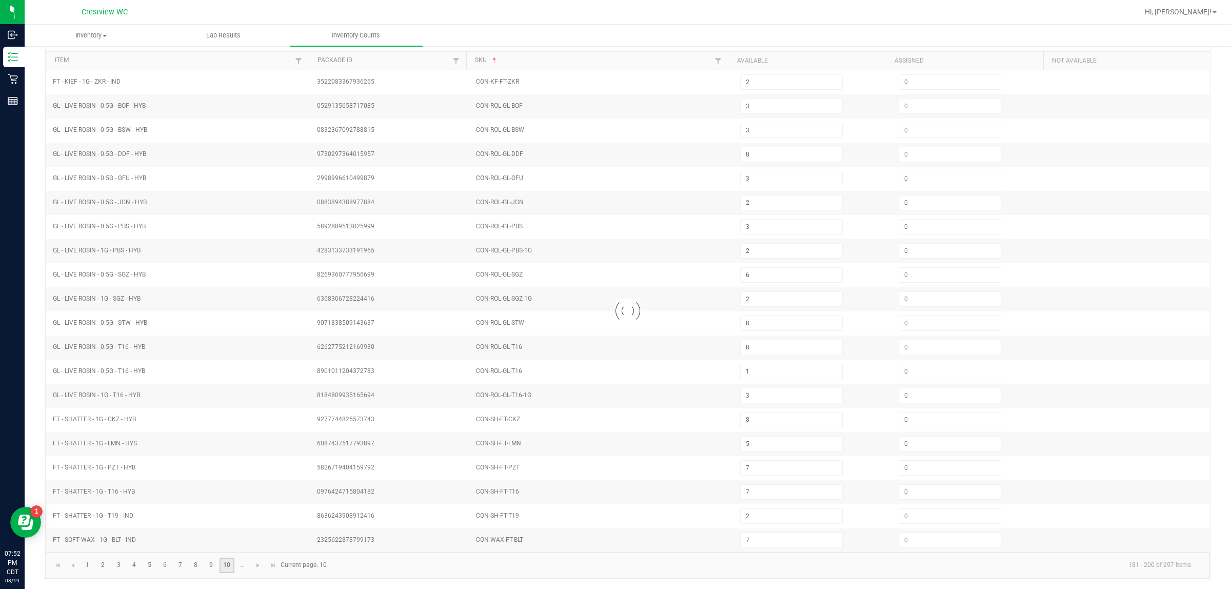
type input "1"
type input "22"
type input "15"
type input "14"
type input "49"
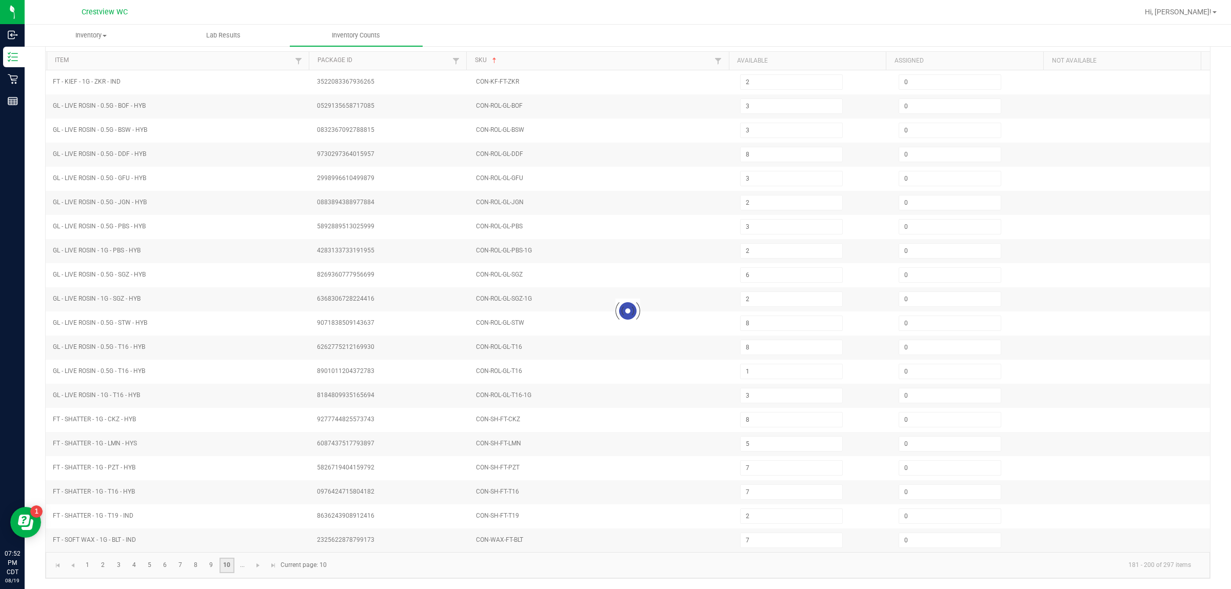
type input "12"
type input "3"
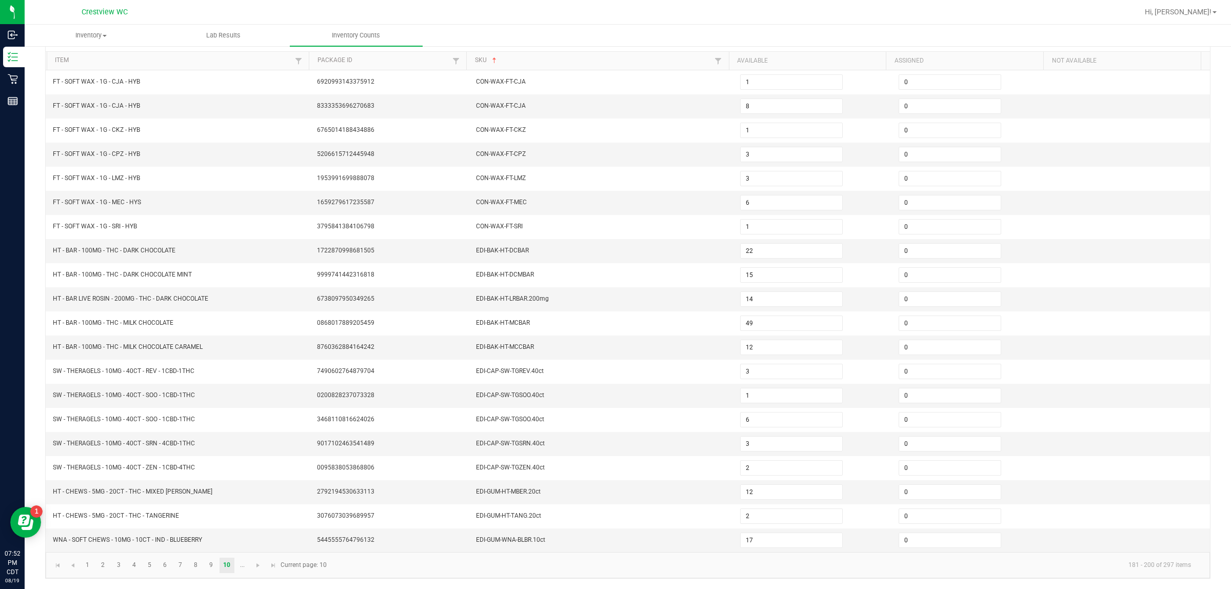
click at [250, 566] on li "..." at bounding box center [242, 564] width 15 height 15
click at [252, 563] on link at bounding box center [258, 564] width 15 height 15
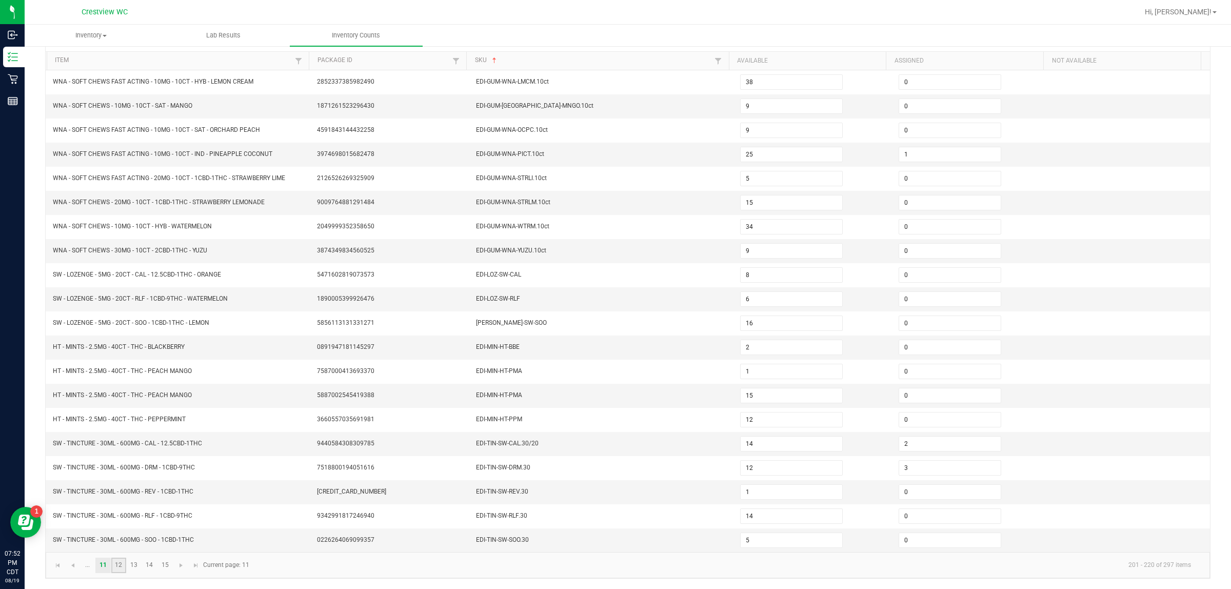
click at [119, 565] on link "12" at bounding box center [118, 564] width 15 height 15
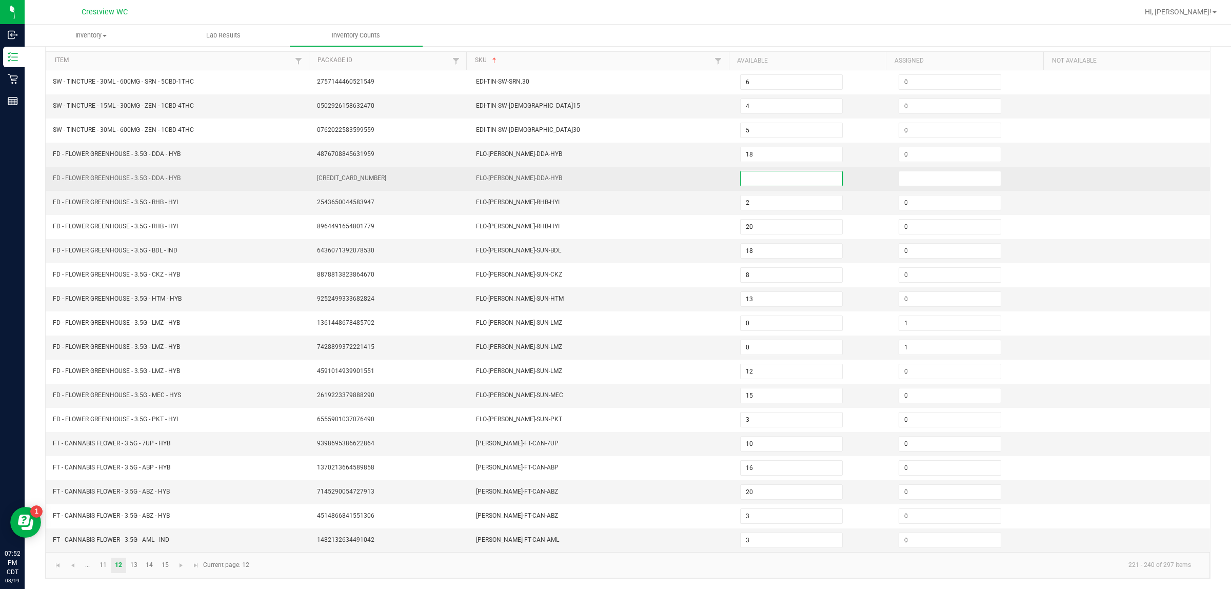
click at [613, 172] on input at bounding box center [792, 178] width 102 height 14
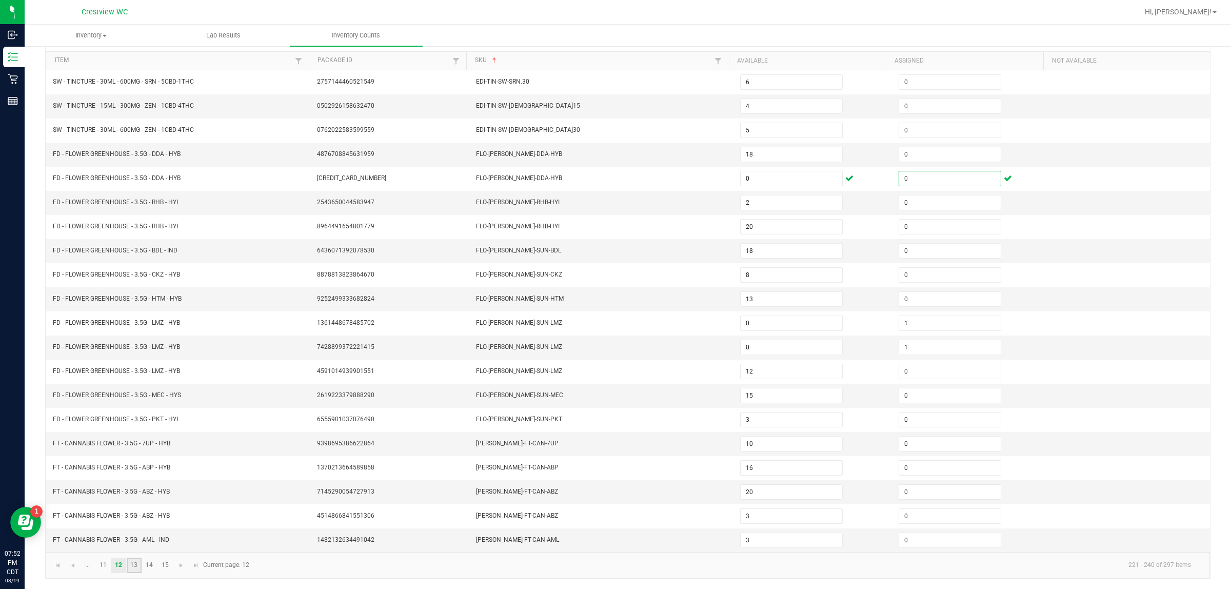
click at [139, 562] on link "13" at bounding box center [134, 564] width 15 height 15
click at [150, 565] on link "14" at bounding box center [149, 564] width 15 height 15
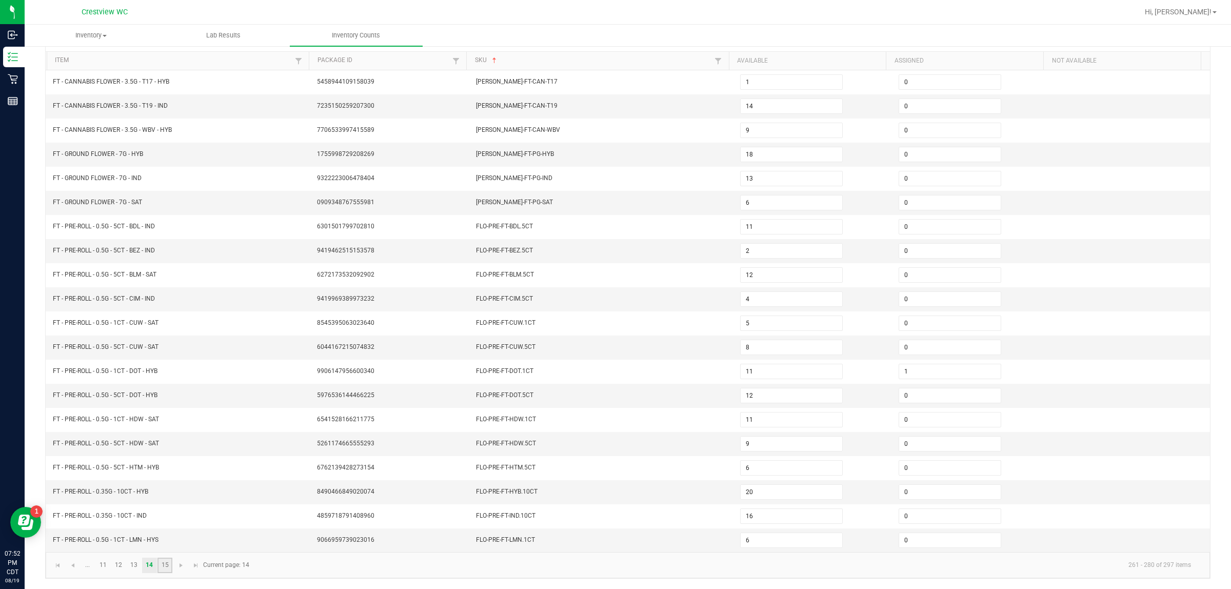
click at [168, 567] on link "15" at bounding box center [164, 564] width 15 height 15
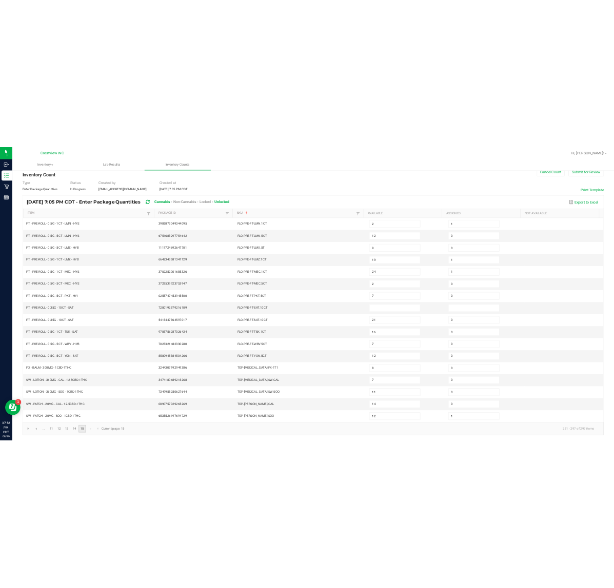
scroll to position [29, 0]
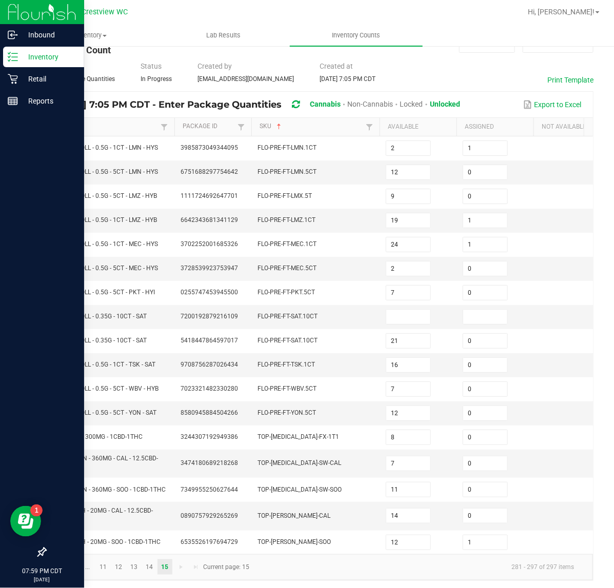
click at [9, 59] on icon at bounding box center [13, 57] width 10 height 10
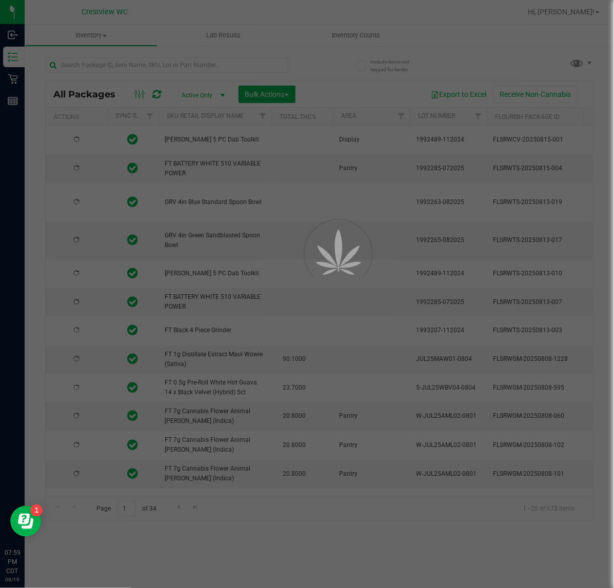
click at [98, 64] on div at bounding box center [307, 294] width 614 height 588
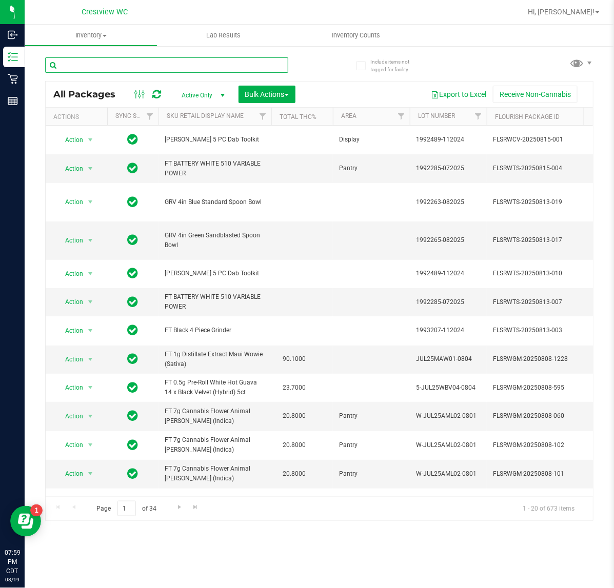
click at [98, 64] on input "text" at bounding box center [166, 64] width 243 height 15
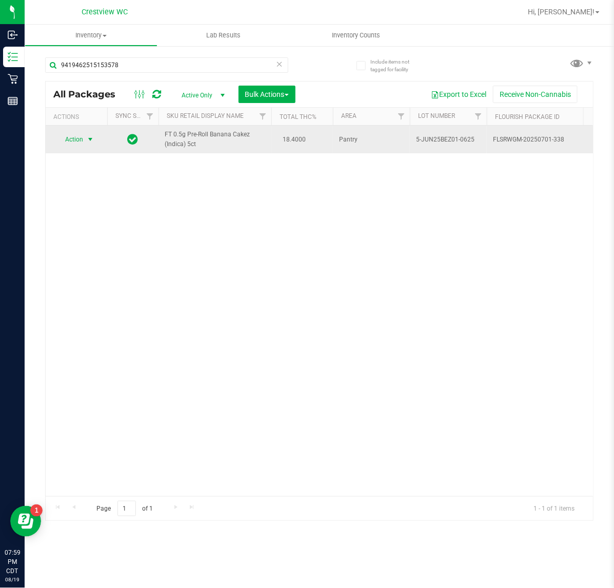
click at [70, 136] on span "Action" at bounding box center [70, 139] width 28 height 14
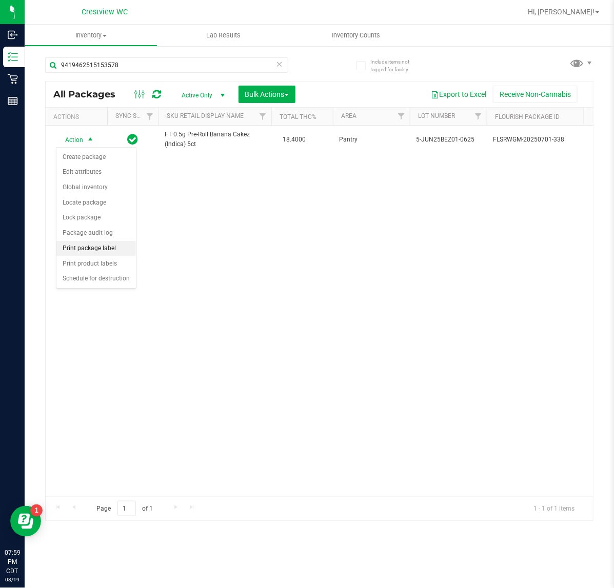
click at [96, 248] on li "Print package label" at bounding box center [95, 248] width 79 height 15
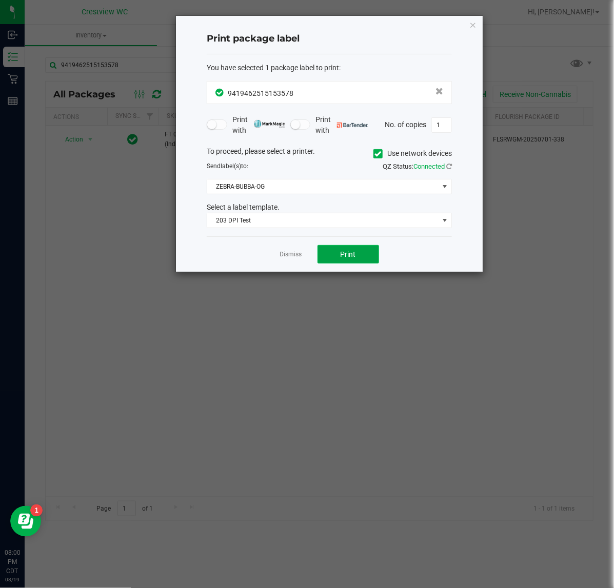
click at [343, 261] on button "Print" at bounding box center [348, 254] width 62 height 18
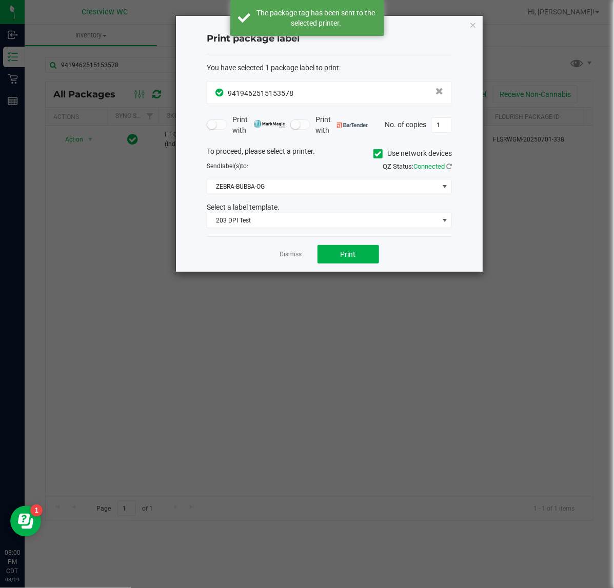
drag, startPoint x: 472, startPoint y: 21, endPoint x: 427, endPoint y: 58, distance: 58.3
click at [472, 22] on icon "button" at bounding box center [472, 24] width 7 height 12
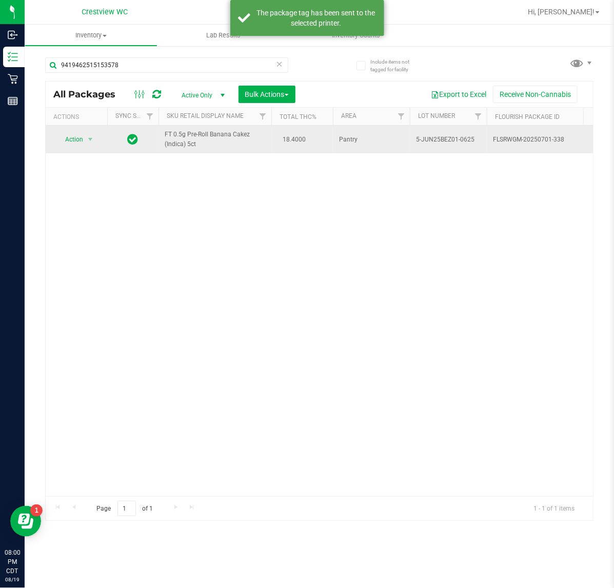
drag, startPoint x: 211, startPoint y: 145, endPoint x: 165, endPoint y: 136, distance: 47.5
click at [165, 136] on span "FT 0.5g Pre-Roll Banana Cakez (Indica) 5ct" at bounding box center [215, 139] width 101 height 19
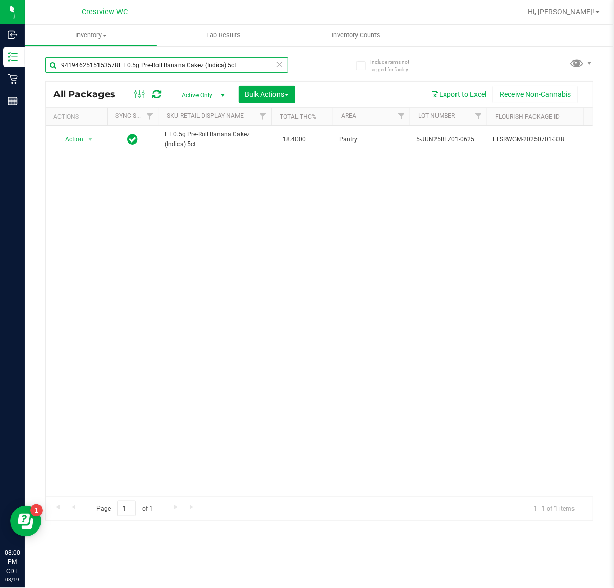
click at [115, 67] on input "9419462515153578FT 0.5g Pre-Roll Banana Cakez (Indica) 5ct" at bounding box center [166, 64] width 243 height 15
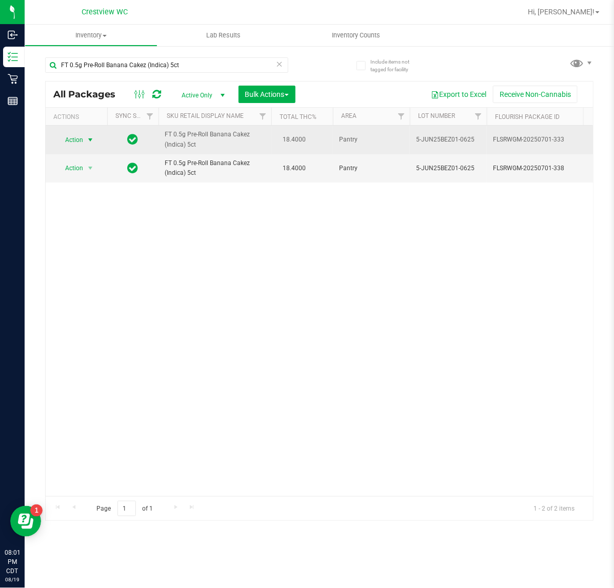
click at [83, 137] on span "Action" at bounding box center [70, 140] width 28 height 14
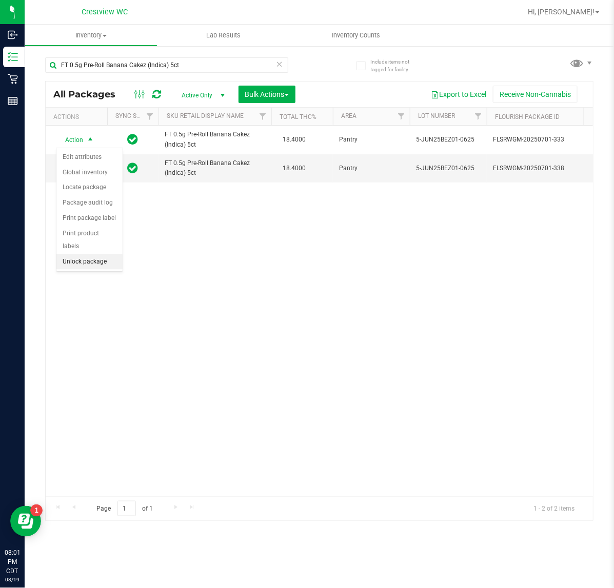
click at [89, 254] on li "Unlock package" at bounding box center [89, 261] width 66 height 15
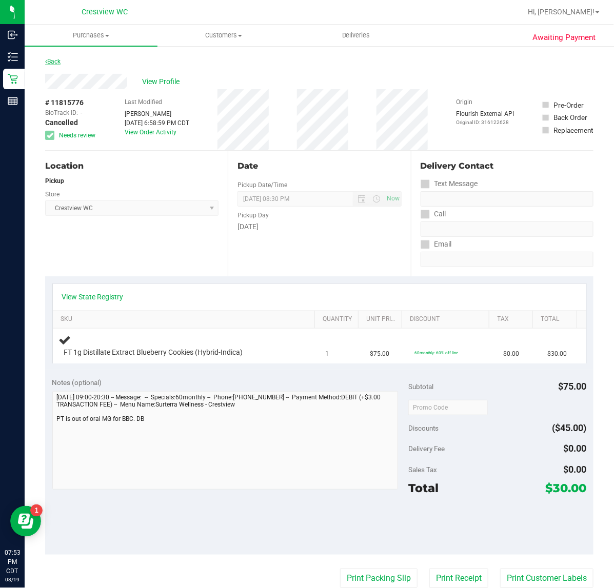
click at [54, 62] on link "Back" at bounding box center [52, 61] width 15 height 7
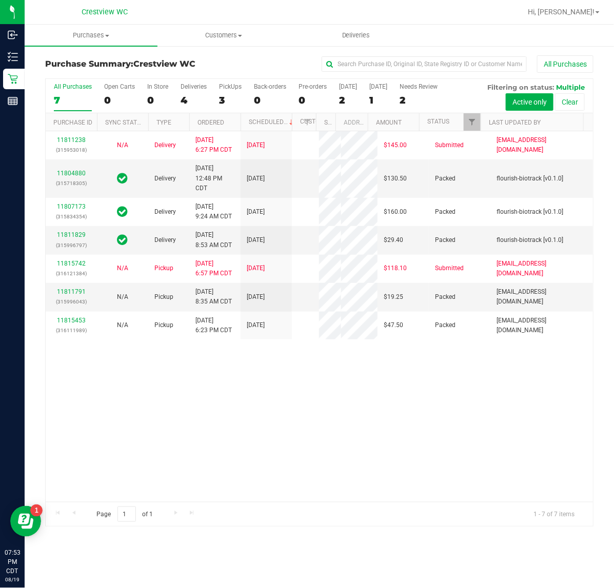
click at [224, 95] on div "3" at bounding box center [230, 100] width 23 height 12
click at [0, 0] on input "PickUps 3" at bounding box center [0, 0] width 0 height 0
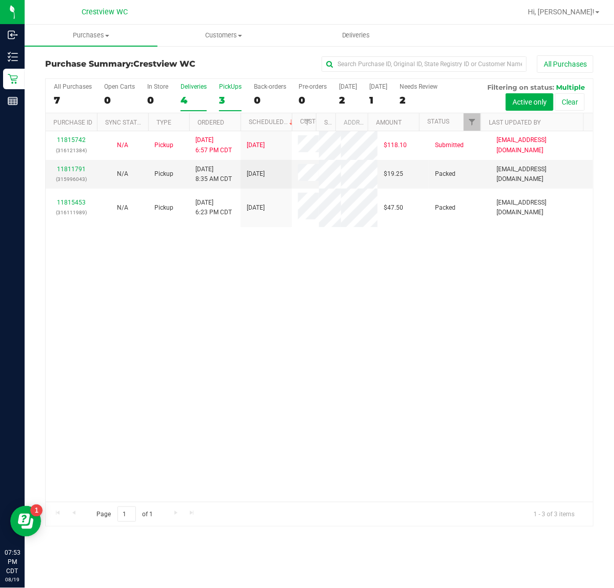
click at [190, 93] on label "Deliveries 4" at bounding box center [194, 97] width 26 height 28
click at [0, 0] on input "Deliveries 4" at bounding box center [0, 0] width 0 height 0
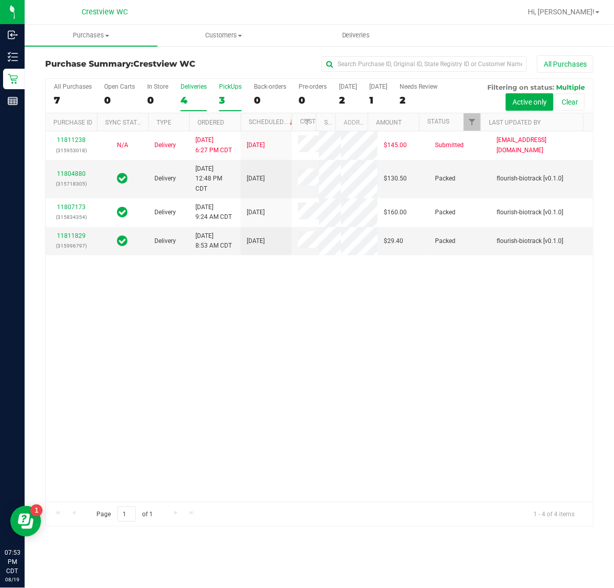
click at [232, 90] on label "PickUps 3" at bounding box center [230, 97] width 23 height 28
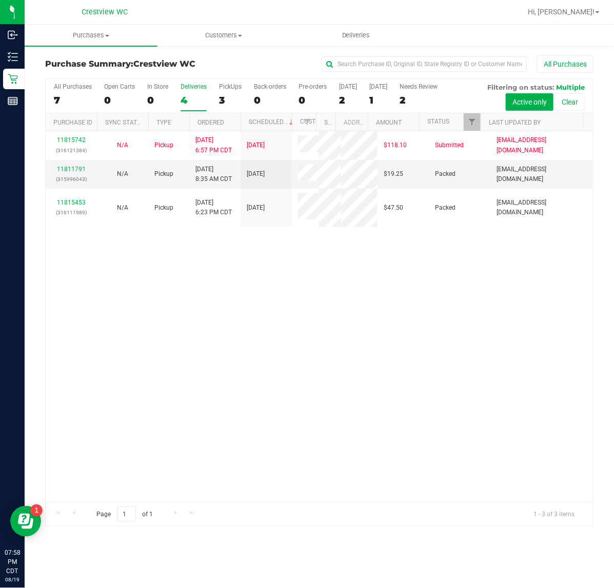
click at [234, 261] on div "11815742 (316121384) N/A Pickup 8/19/2025 6:57 PM CDT 8/20/2025 $118.10 Submitt…" at bounding box center [319, 316] width 547 height 371
click at [70, 173] on link "11811791" at bounding box center [71, 169] width 29 height 7
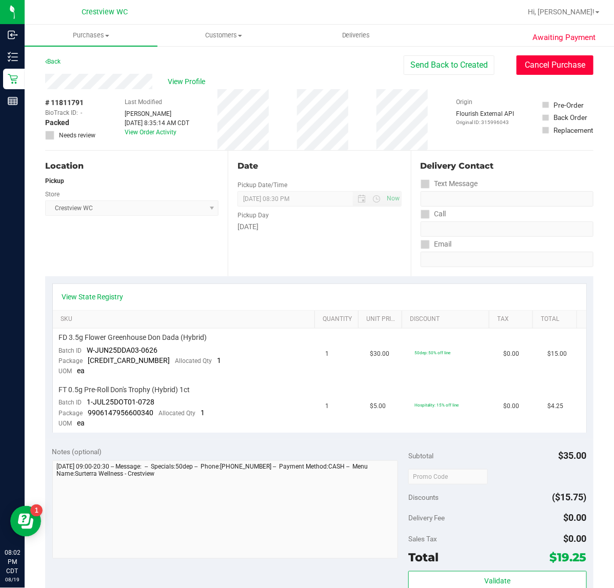
click at [534, 64] on button "Cancel Purchase" at bounding box center [554, 64] width 77 height 19
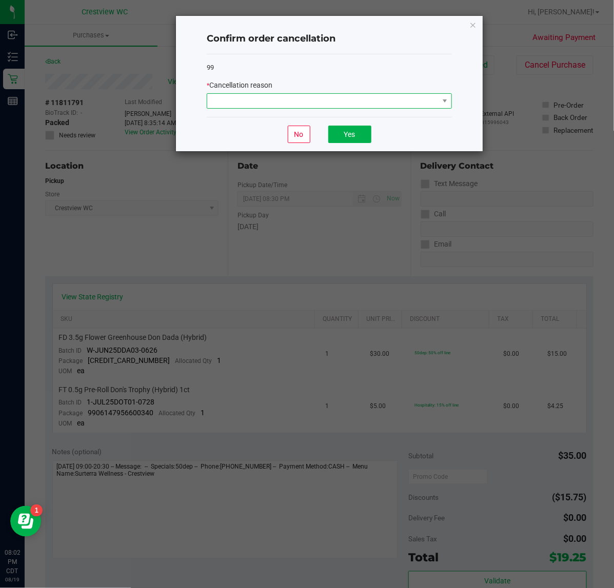
click at [324, 102] on span at bounding box center [322, 101] width 231 height 14
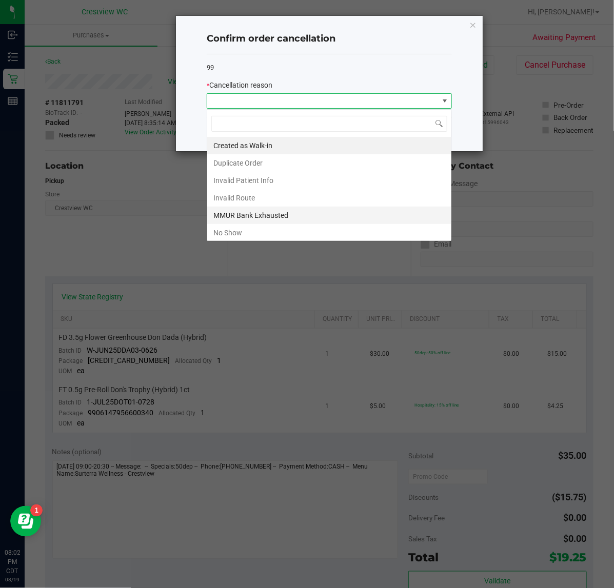
scroll to position [16, 245]
click at [252, 236] on li "No Show" at bounding box center [329, 232] width 244 height 17
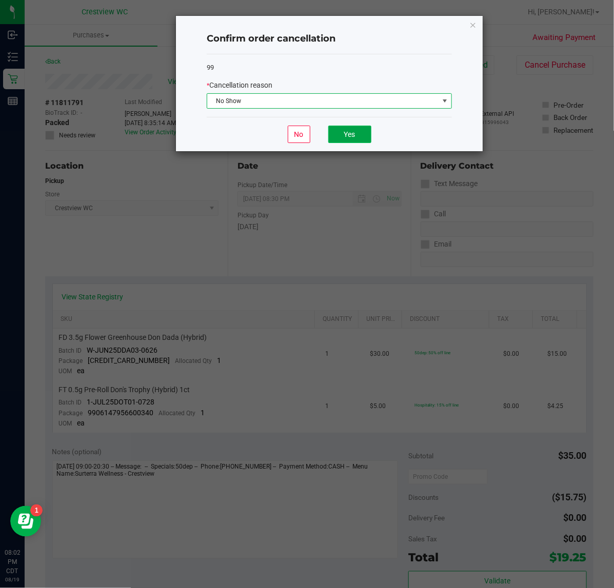
click at [337, 136] on button "Yes" at bounding box center [349, 134] width 43 height 17
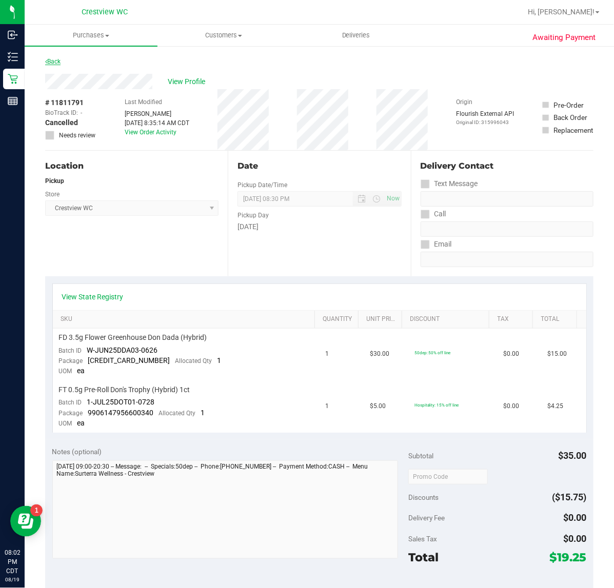
click at [47, 61] on icon at bounding box center [46, 61] width 2 height 6
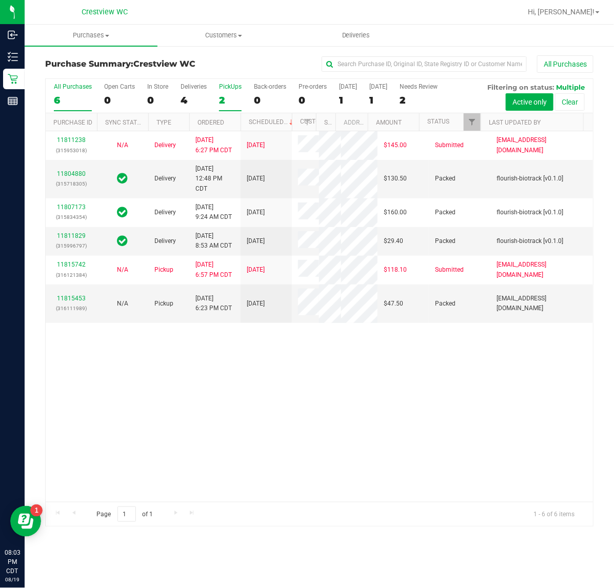
drag, startPoint x: 216, startPoint y: 103, endPoint x: 222, endPoint y: 101, distance: 6.0
click at [222, 101] on div "2" at bounding box center [230, 100] width 23 height 12
click at [0, 0] on input "PickUps 2" at bounding box center [0, 0] width 0 height 0
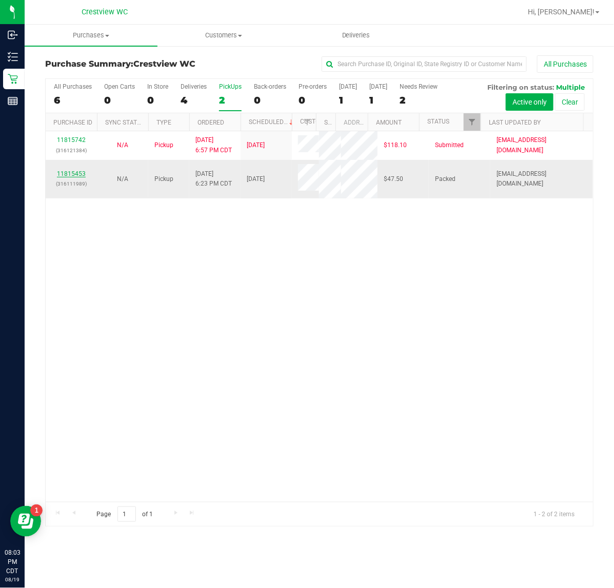
click at [79, 177] on link "11815453" at bounding box center [71, 173] width 29 height 7
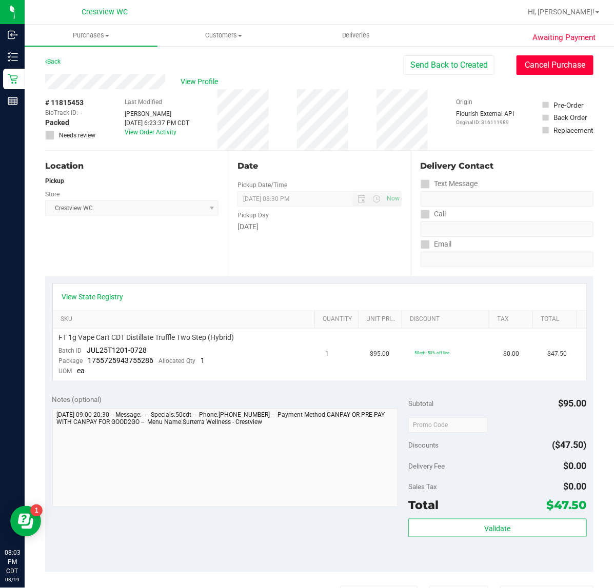
click at [523, 70] on button "Cancel Purchase" at bounding box center [554, 64] width 77 height 19
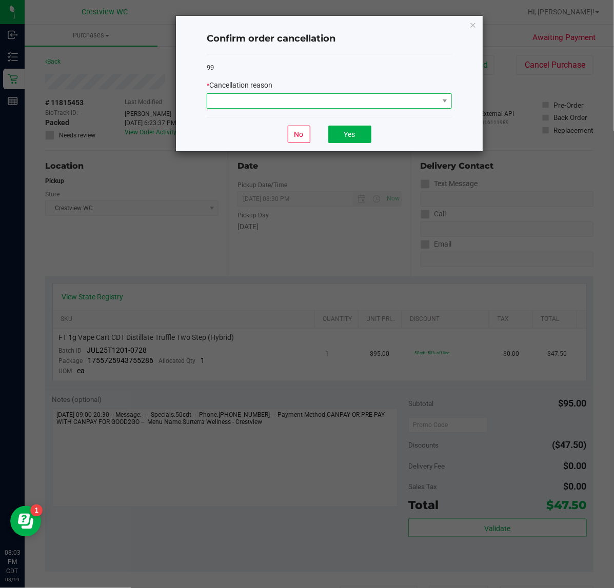
click at [365, 98] on span at bounding box center [322, 101] width 231 height 14
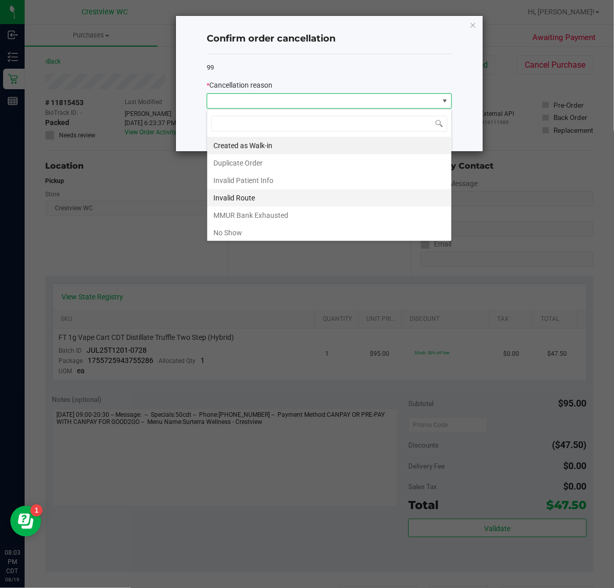
scroll to position [16, 245]
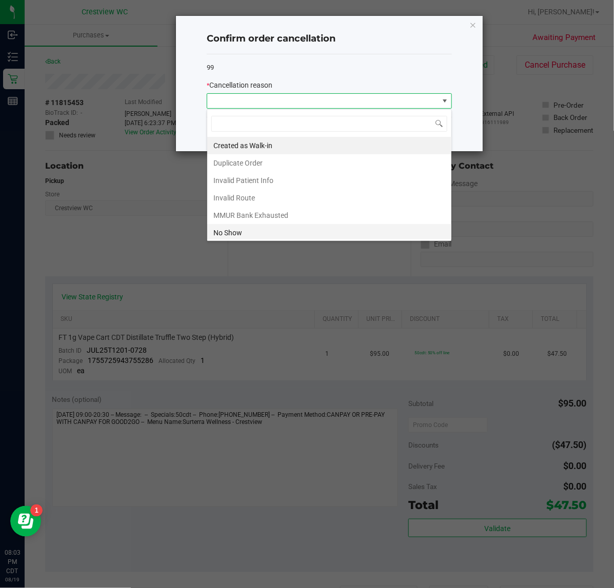
click at [229, 237] on li "No Show" at bounding box center [329, 232] width 244 height 17
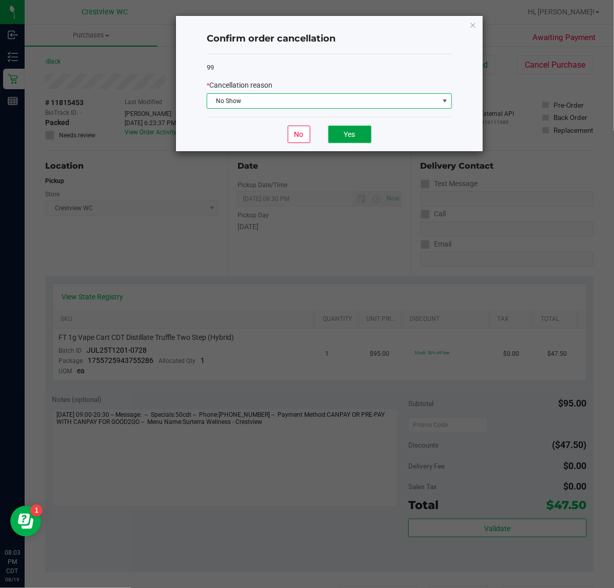
click at [332, 138] on button "Yes" at bounding box center [349, 134] width 43 height 17
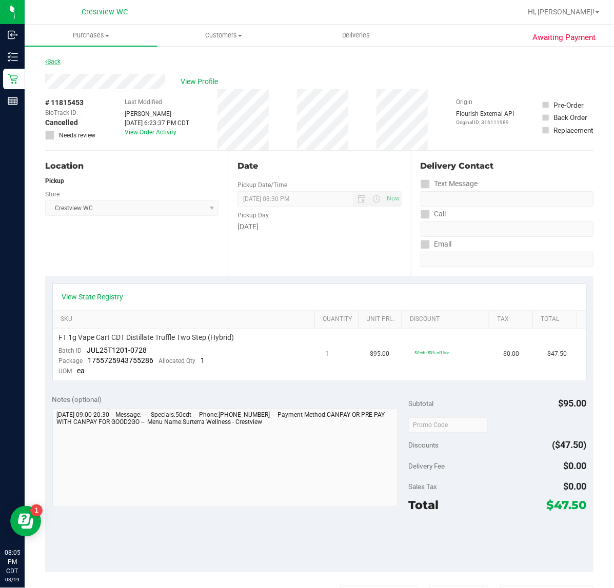
click at [57, 58] on link "Back" at bounding box center [52, 61] width 15 height 7
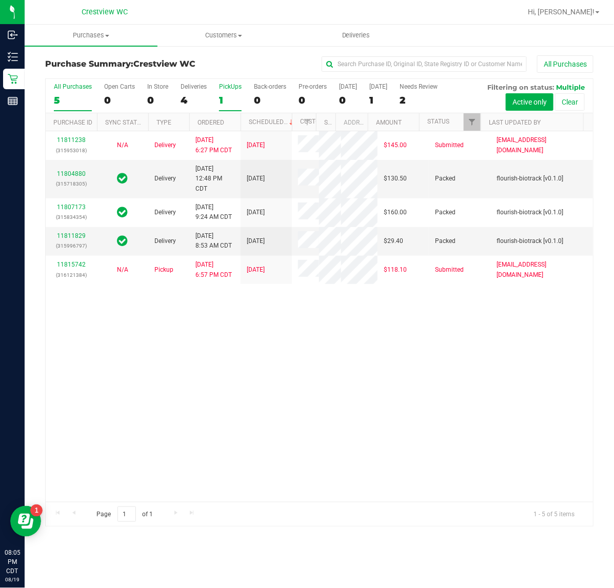
click at [222, 95] on div "1" at bounding box center [230, 100] width 23 height 12
click at [0, 0] on input "PickUps 1" at bounding box center [0, 0] width 0 height 0
